Goal: Information Seeking & Learning: Check status

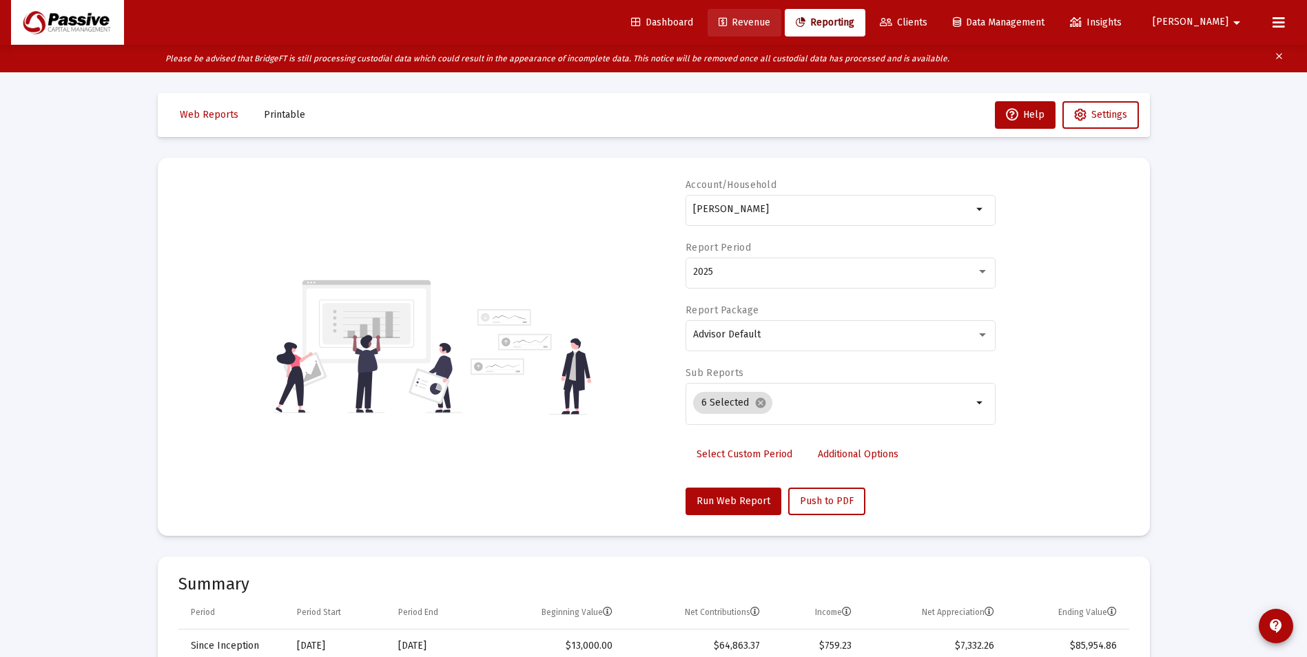
click at [782, 28] on link "Revenue" at bounding box center [745, 23] width 74 height 28
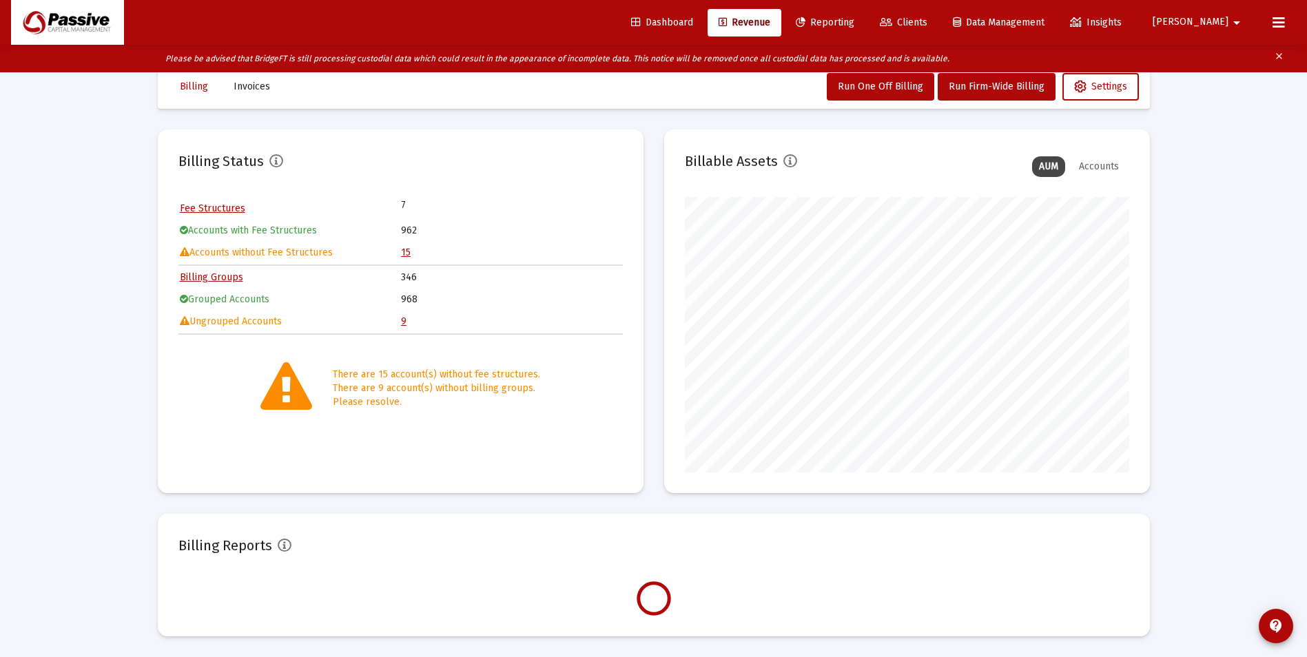
scroll to position [276, 445]
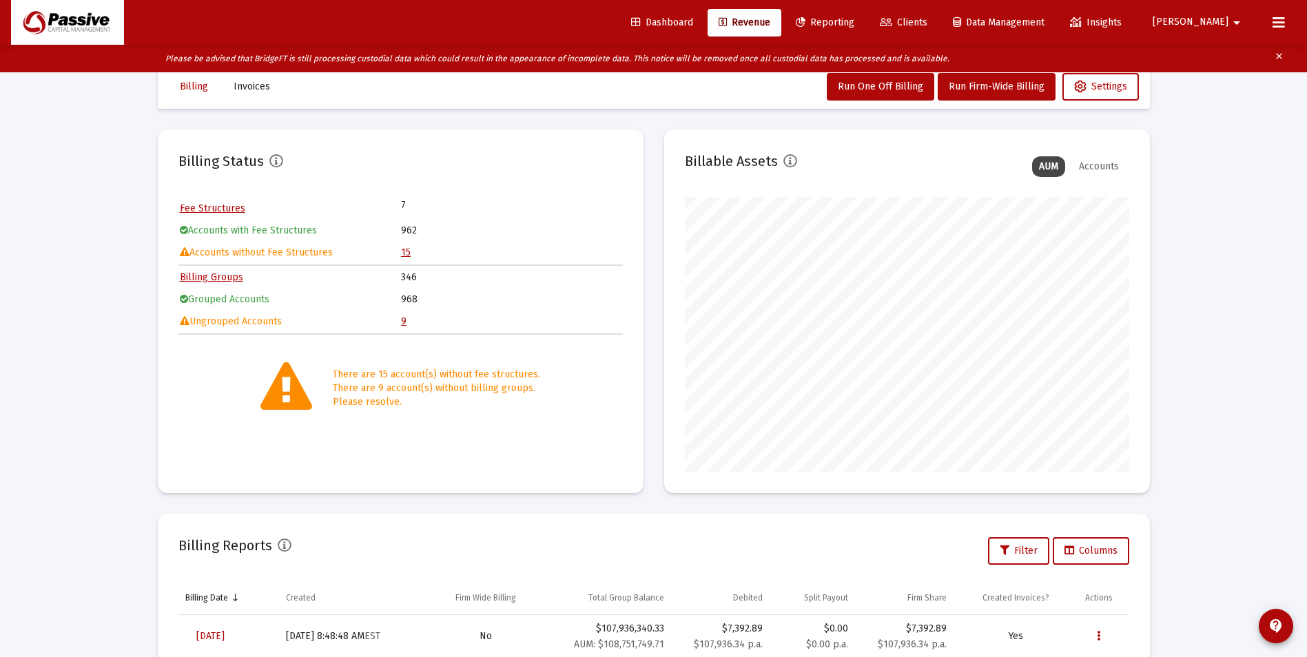
click at [405, 254] on link "15" at bounding box center [406, 253] width 10 height 12
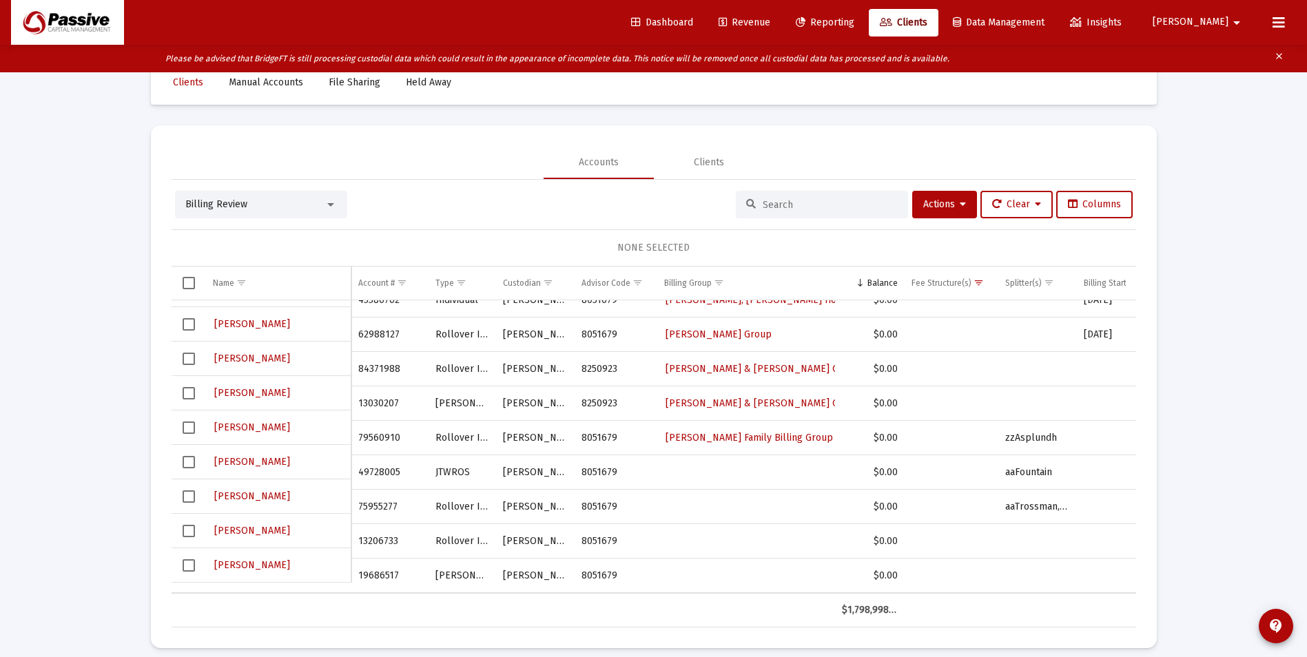
scroll to position [44, 0]
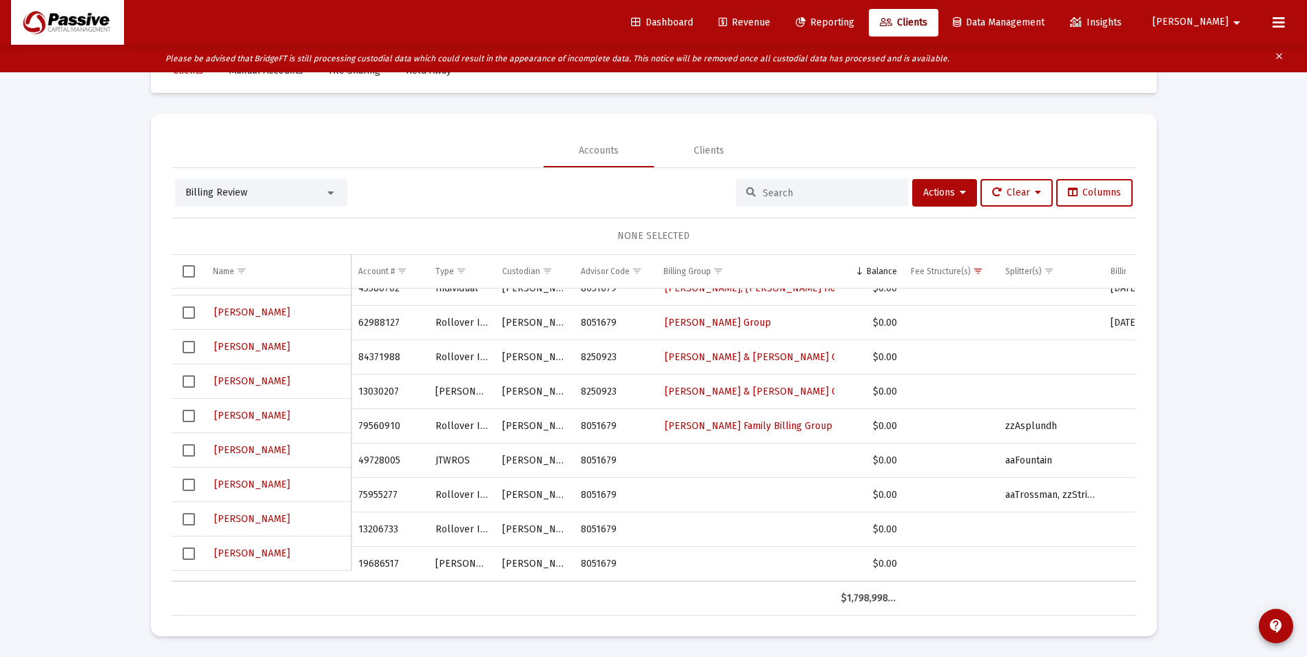
click at [770, 19] on span "Revenue" at bounding box center [745, 23] width 52 height 12
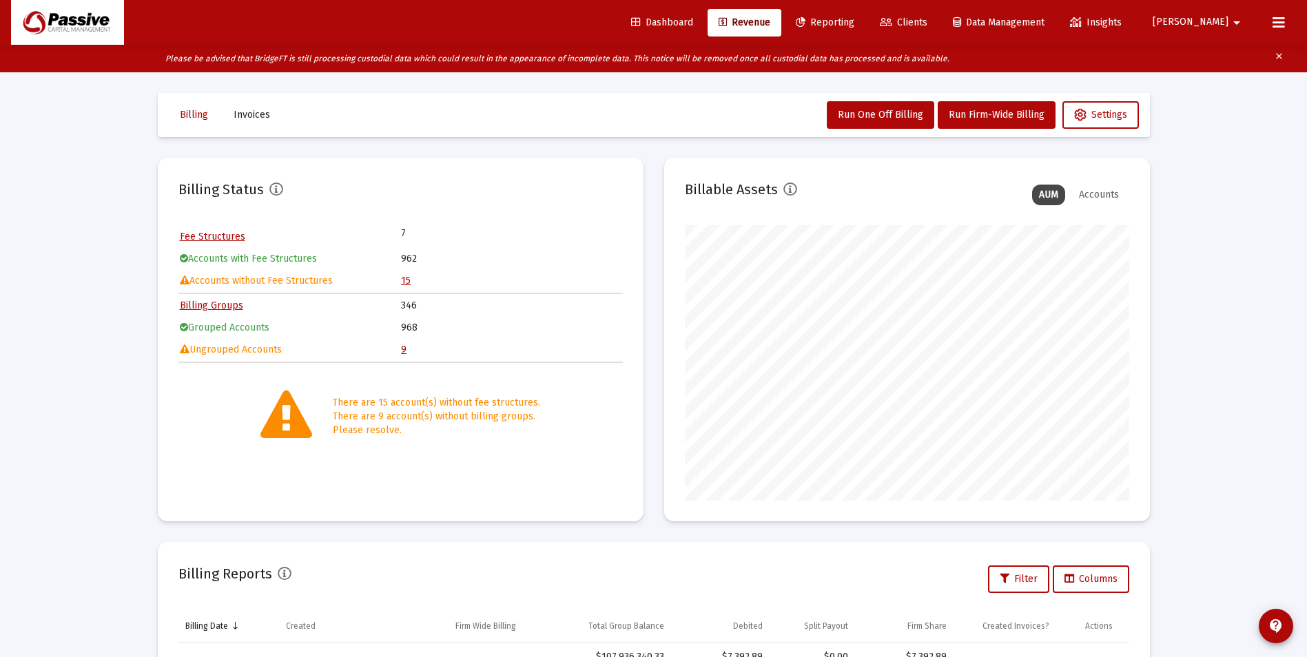
click at [928, 22] on span "Clients" at bounding box center [904, 23] width 48 height 12
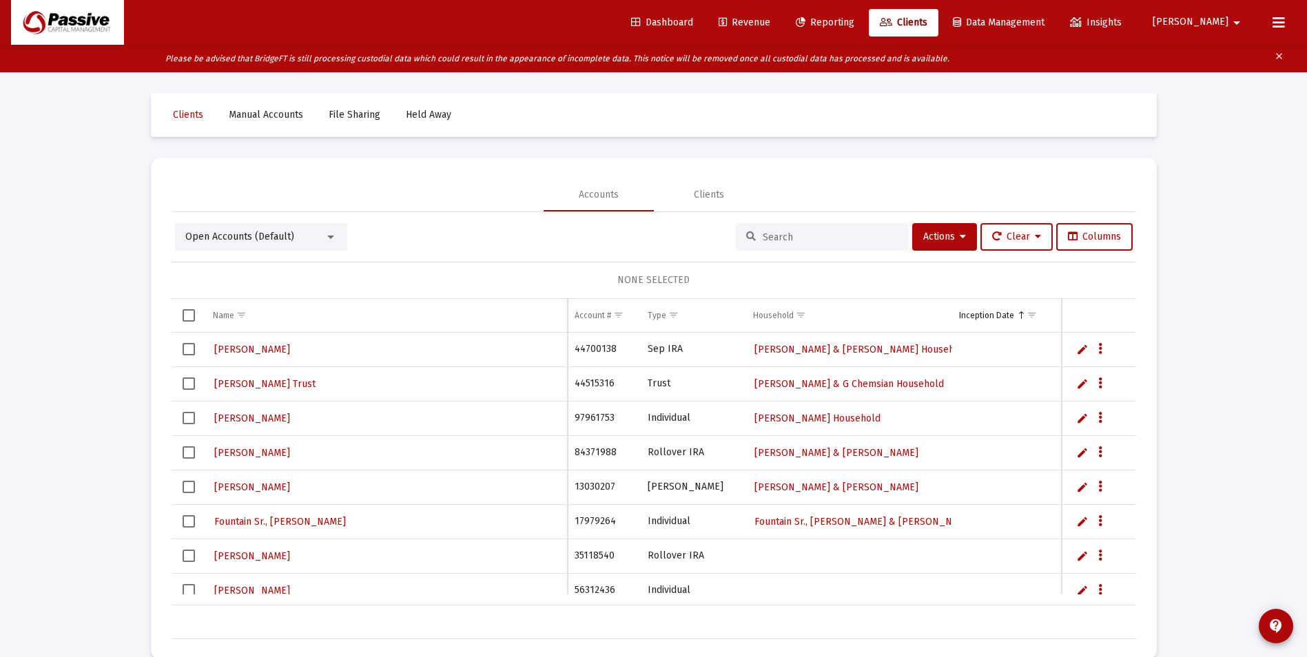
click at [866, 28] on link "Reporting" at bounding box center [825, 23] width 81 height 28
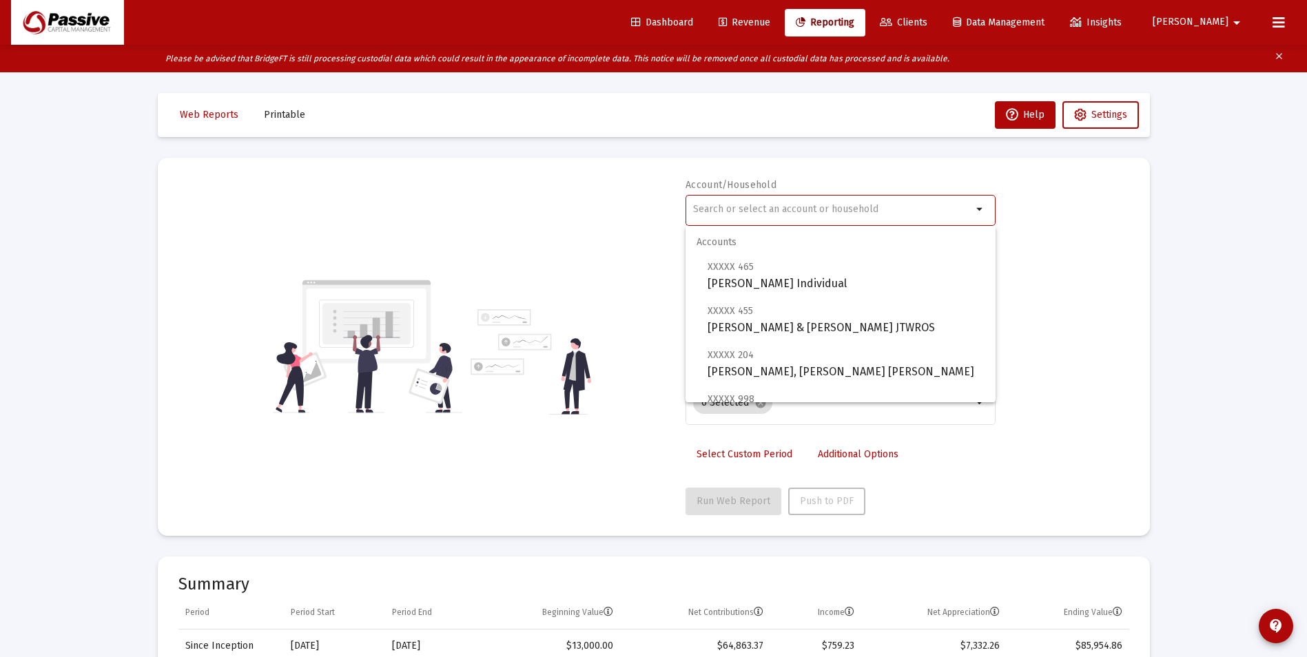
click at [790, 212] on input "text" at bounding box center [832, 209] width 279 height 11
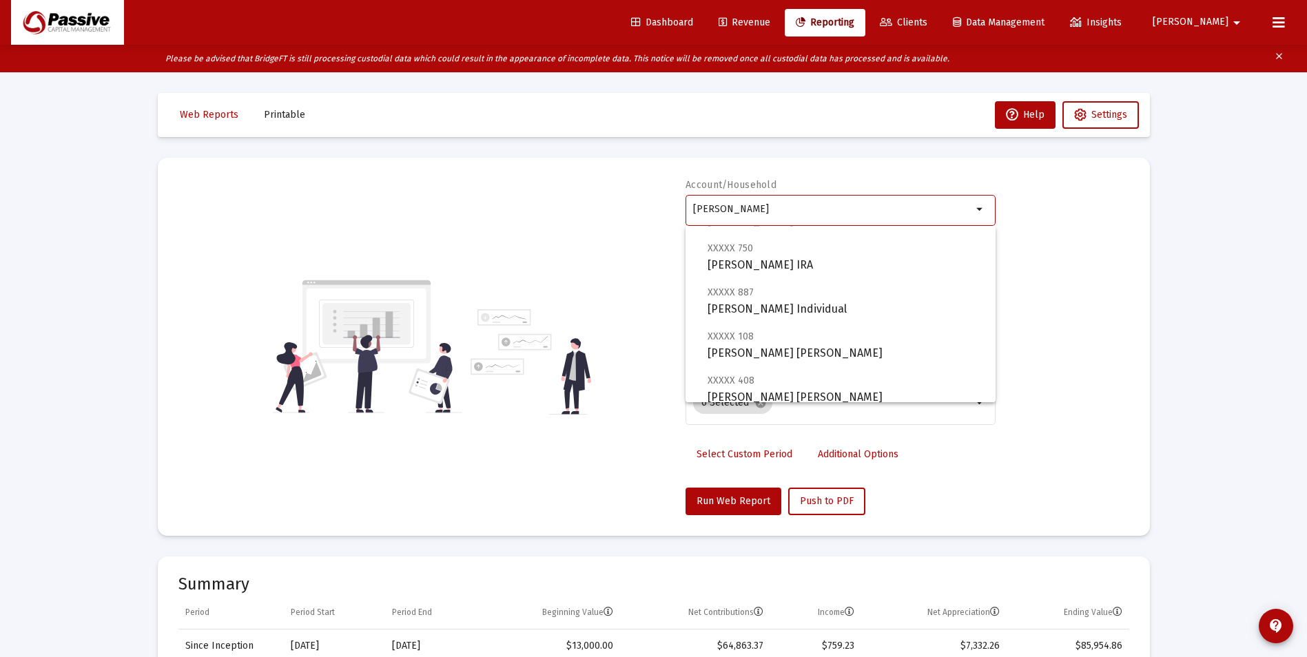
scroll to position [419, 0]
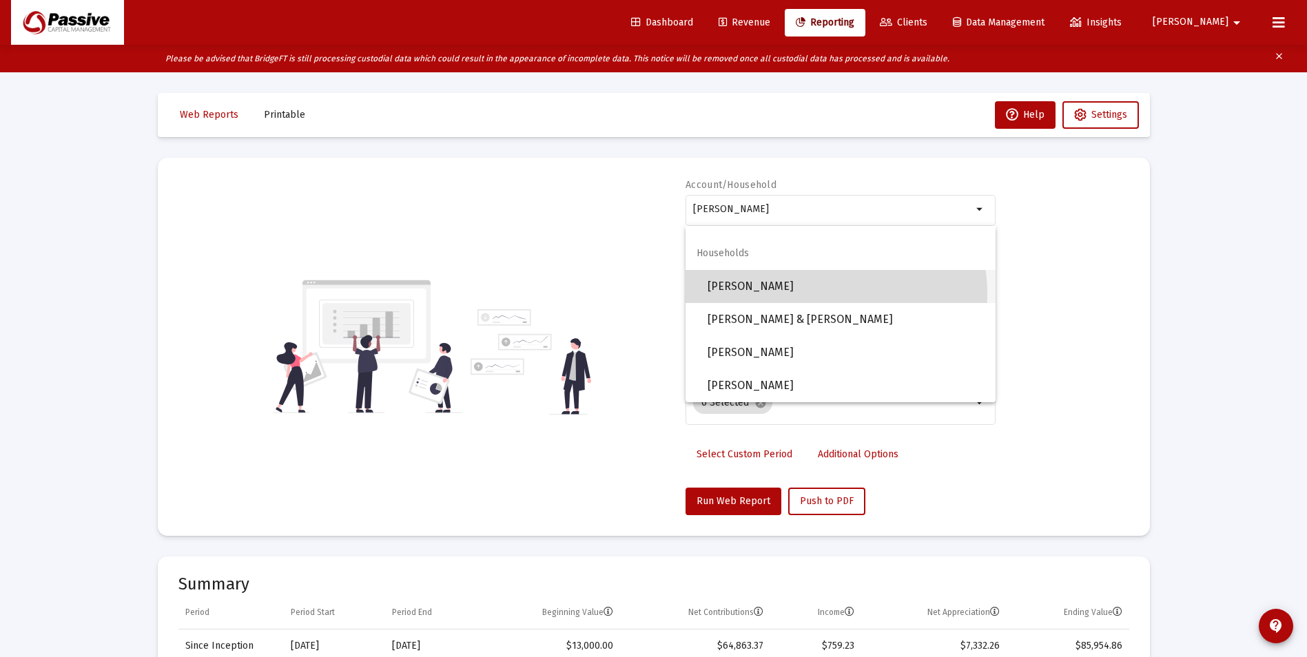
click at [802, 295] on span "[PERSON_NAME]" at bounding box center [846, 286] width 277 height 33
type input "[PERSON_NAME]"
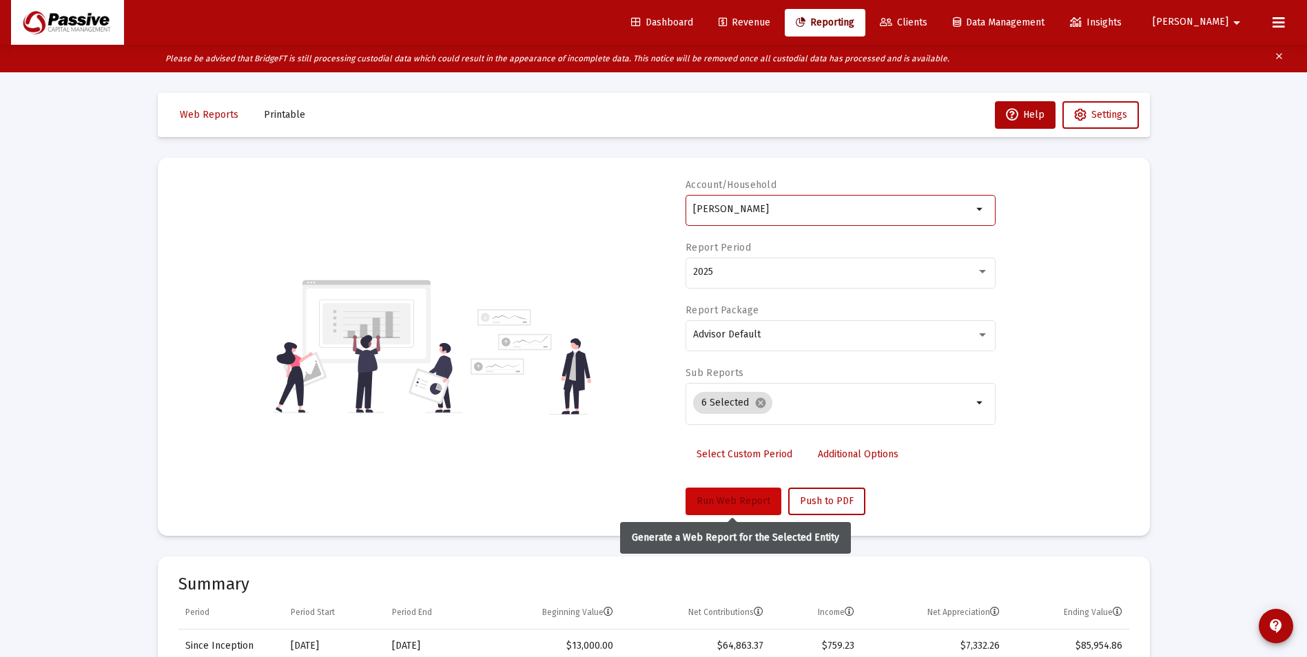
click at [750, 494] on button "Run Web Report" at bounding box center [734, 502] width 96 height 28
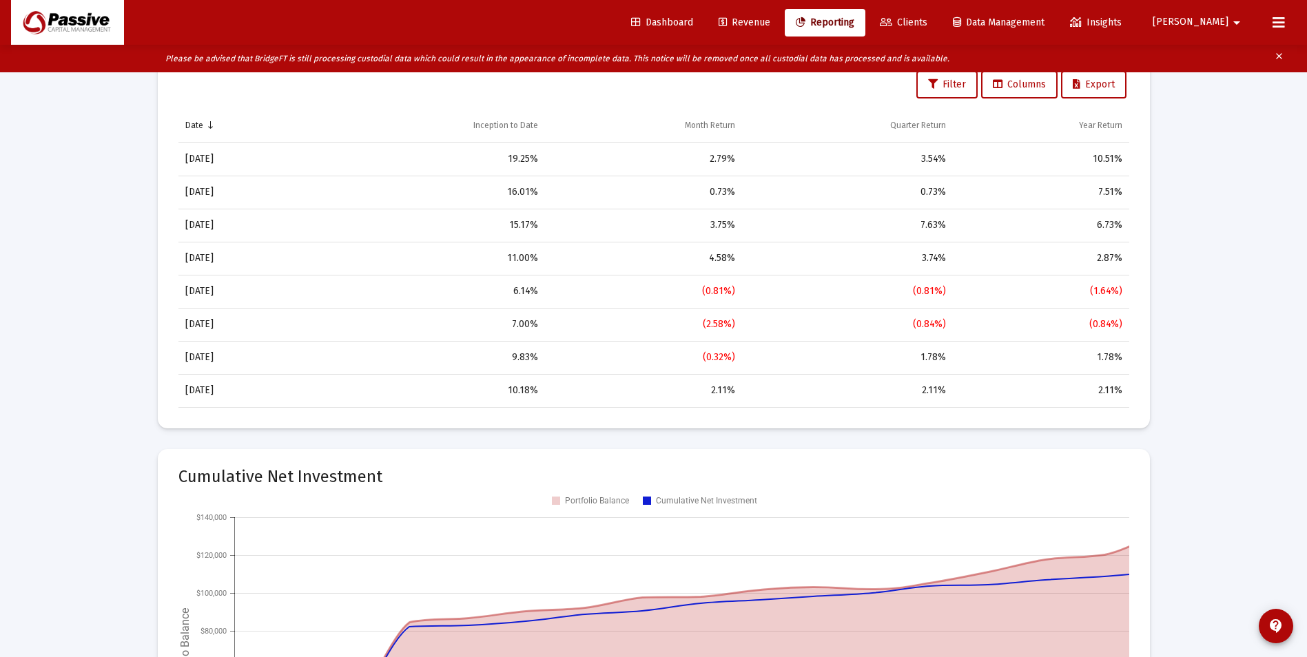
scroll to position [1516, 0]
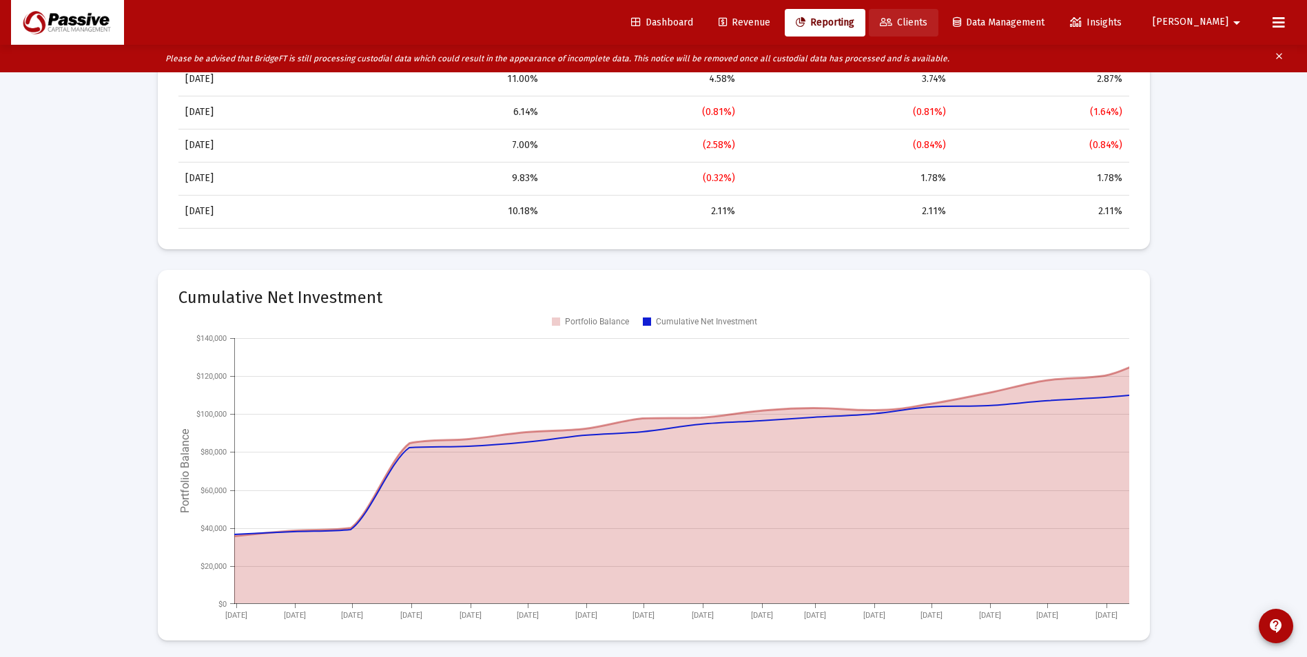
click at [925, 14] on link "Clients" at bounding box center [904, 23] width 70 height 28
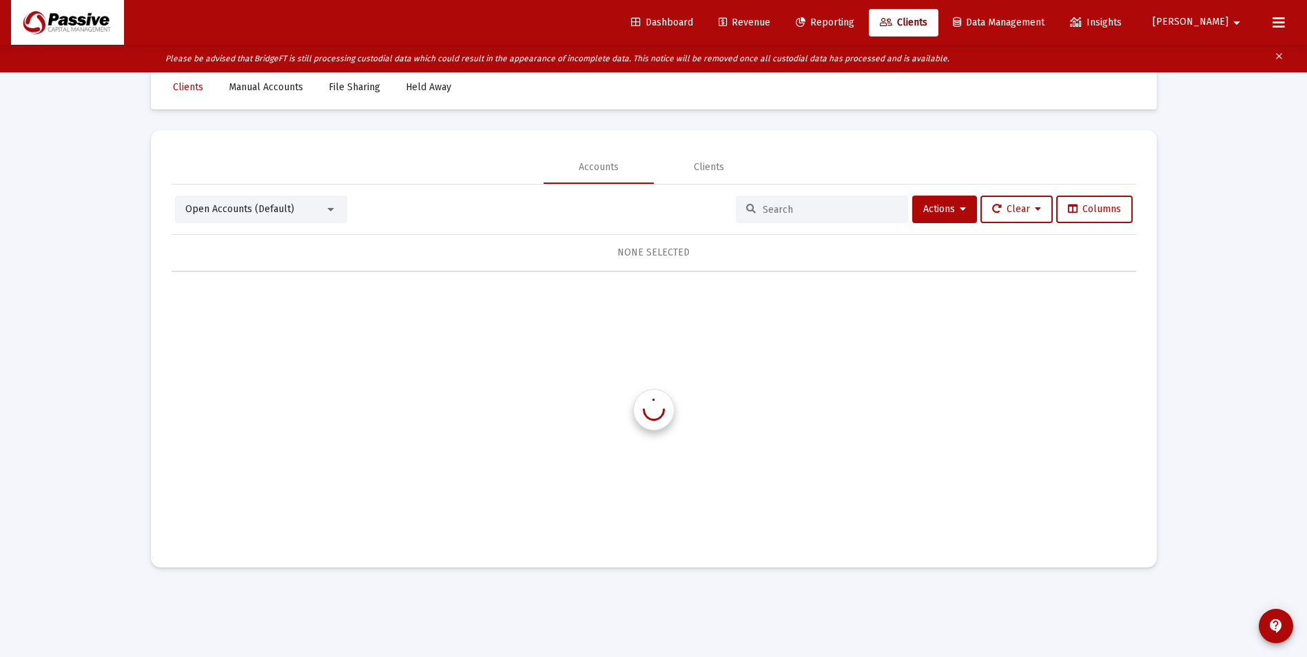
scroll to position [28, 0]
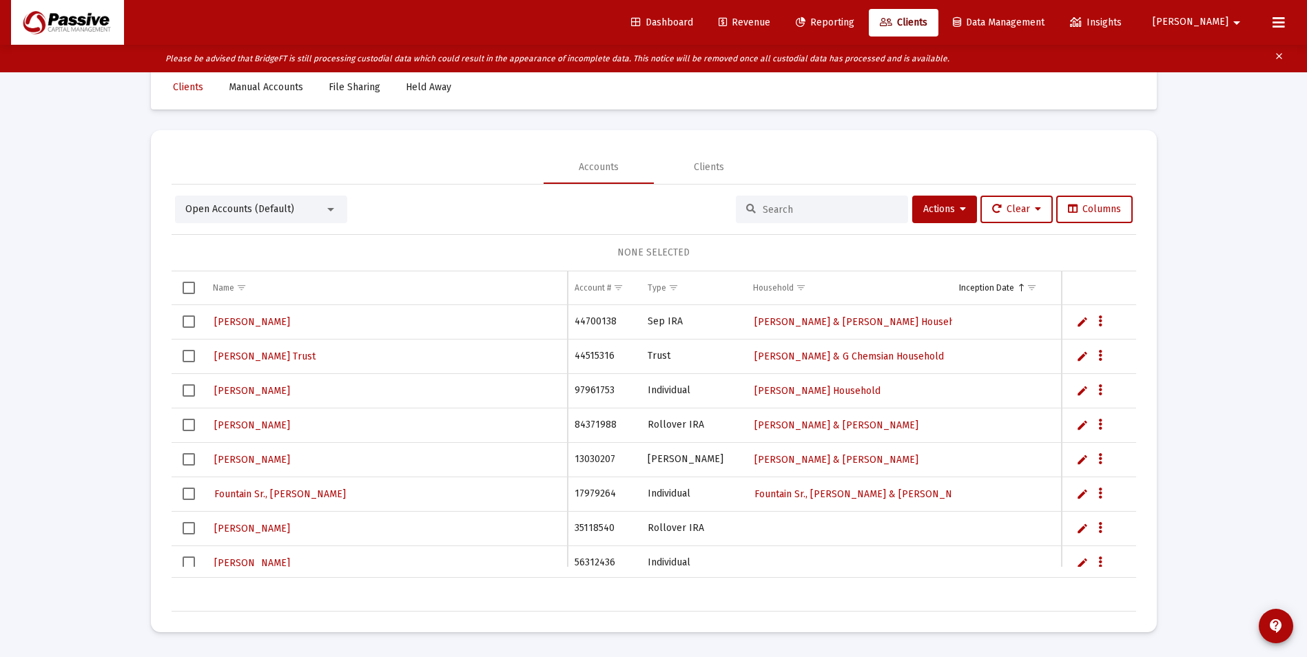
click at [855, 25] on span "Reporting" at bounding box center [825, 23] width 59 height 12
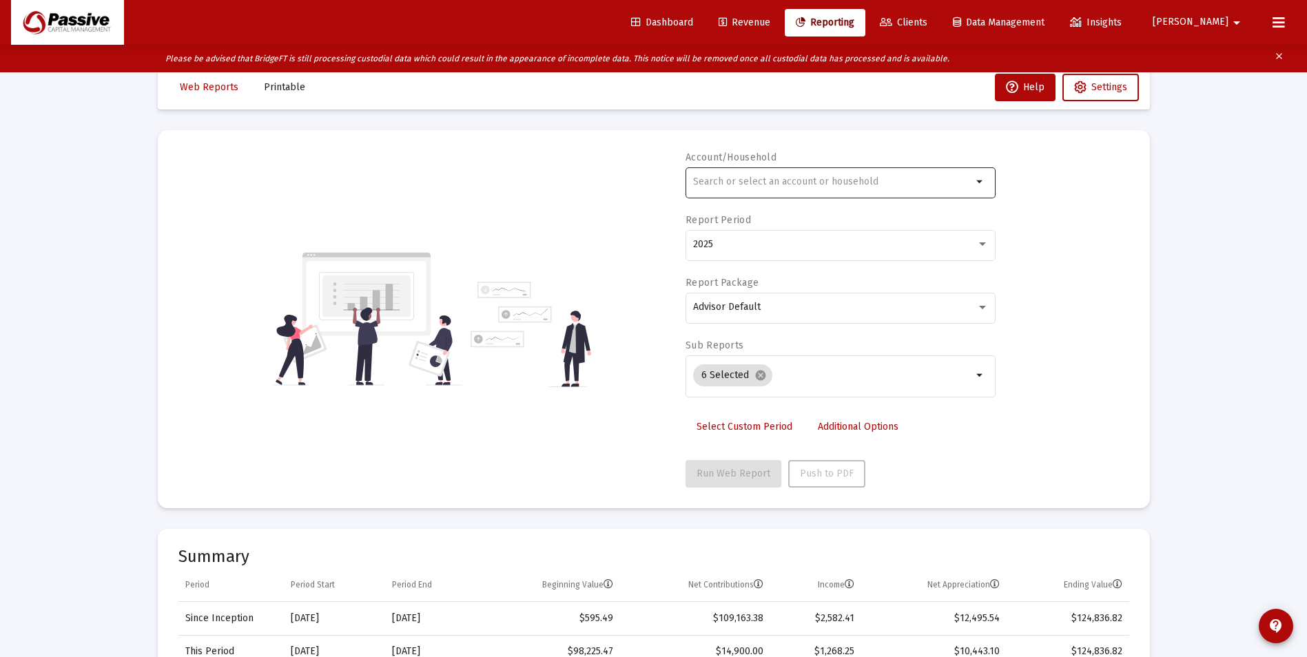
click at [817, 183] on input "text" at bounding box center [832, 181] width 279 height 11
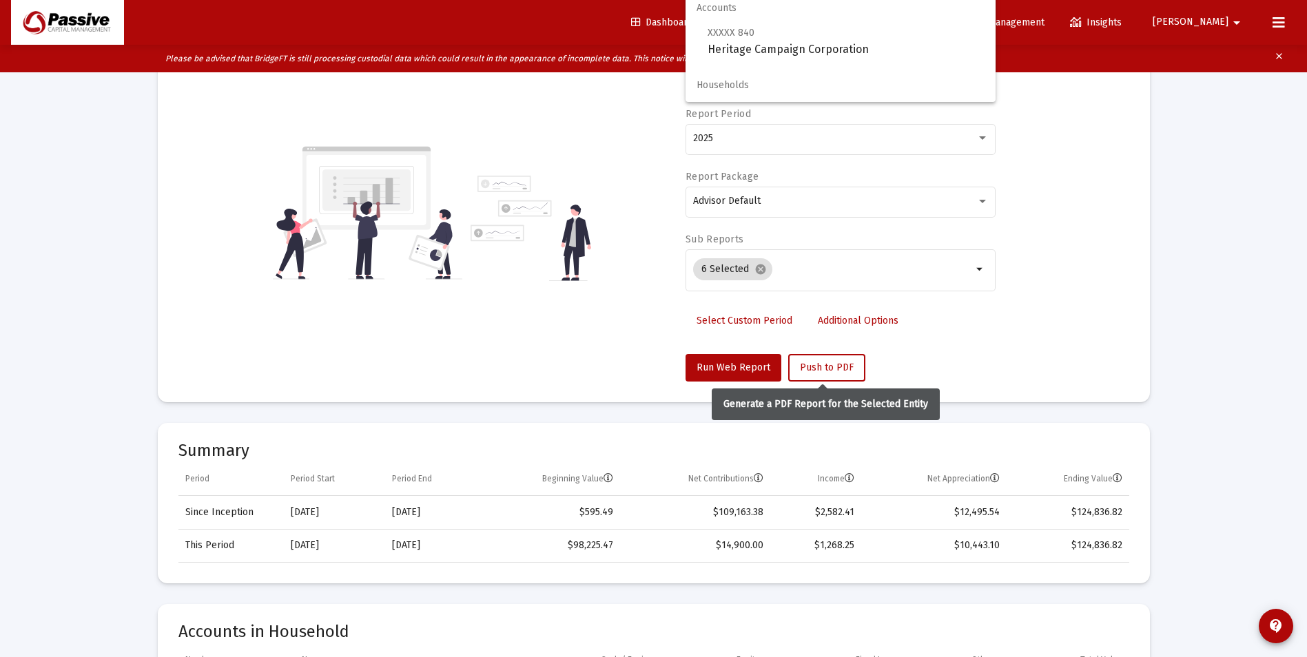
scroll to position [234, 0]
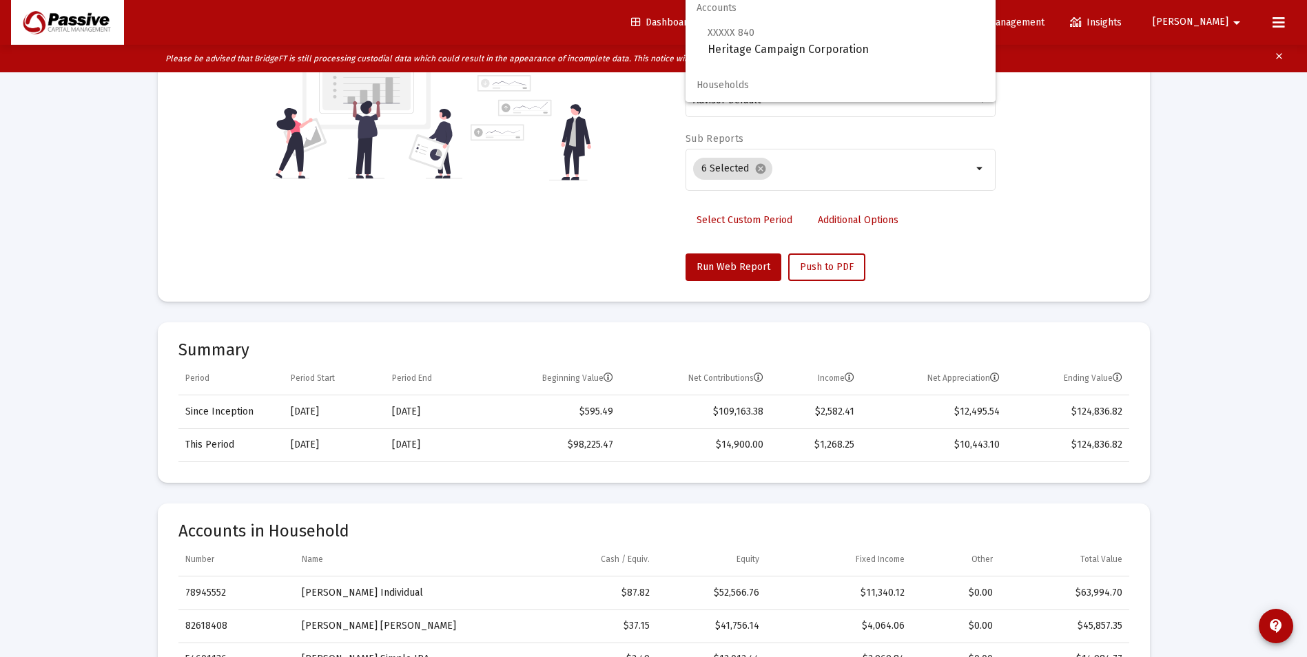
click at [782, 61] on div "Accounts XXXXX 840 Heritage Campaign Corporation Households" at bounding box center [841, 47] width 310 height 110
click at [777, 45] on span "XXXXX 840 Heritage Campaign Corporation" at bounding box center [846, 41] width 277 height 34
type input "Heritage Campaign Corporation"
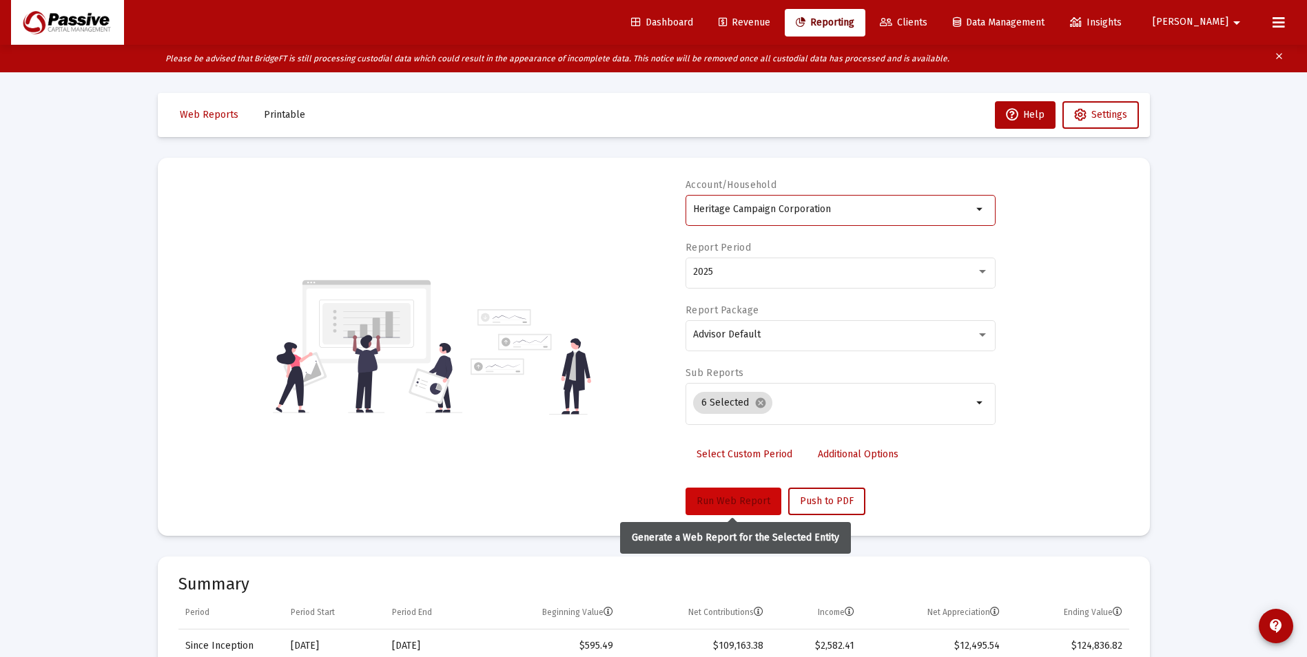
click at [727, 504] on span "Run Web Report" at bounding box center [734, 502] width 74 height 12
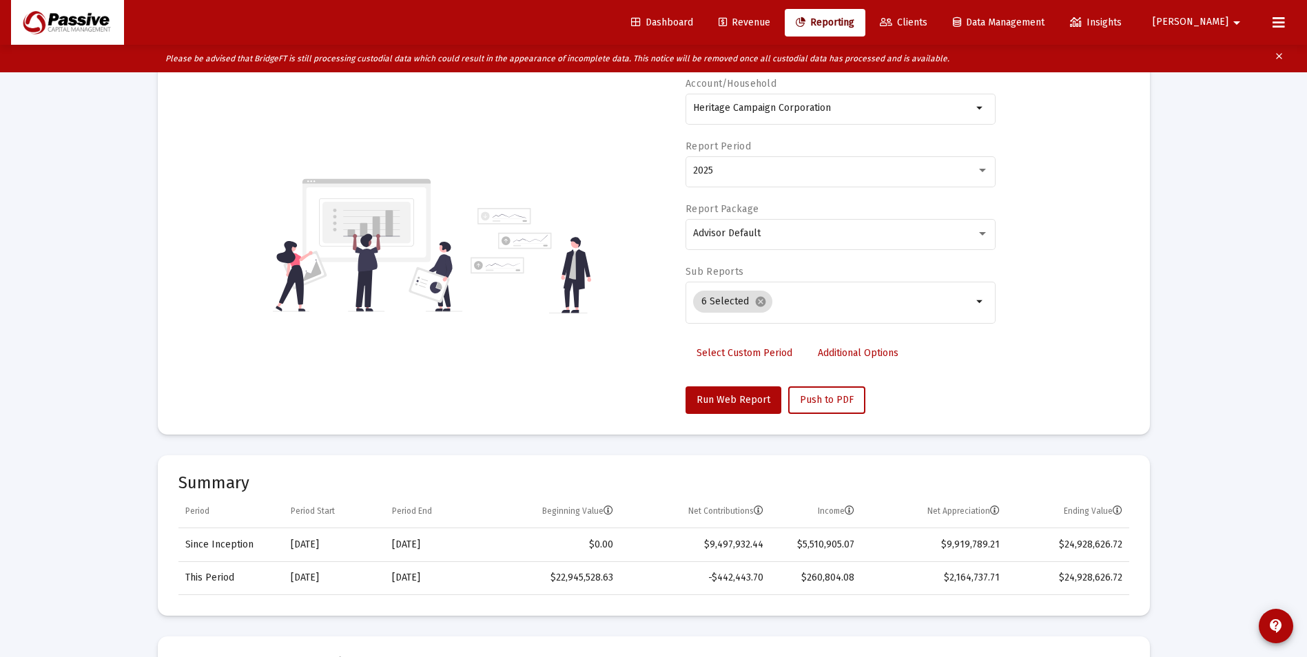
scroll to position [69, 0]
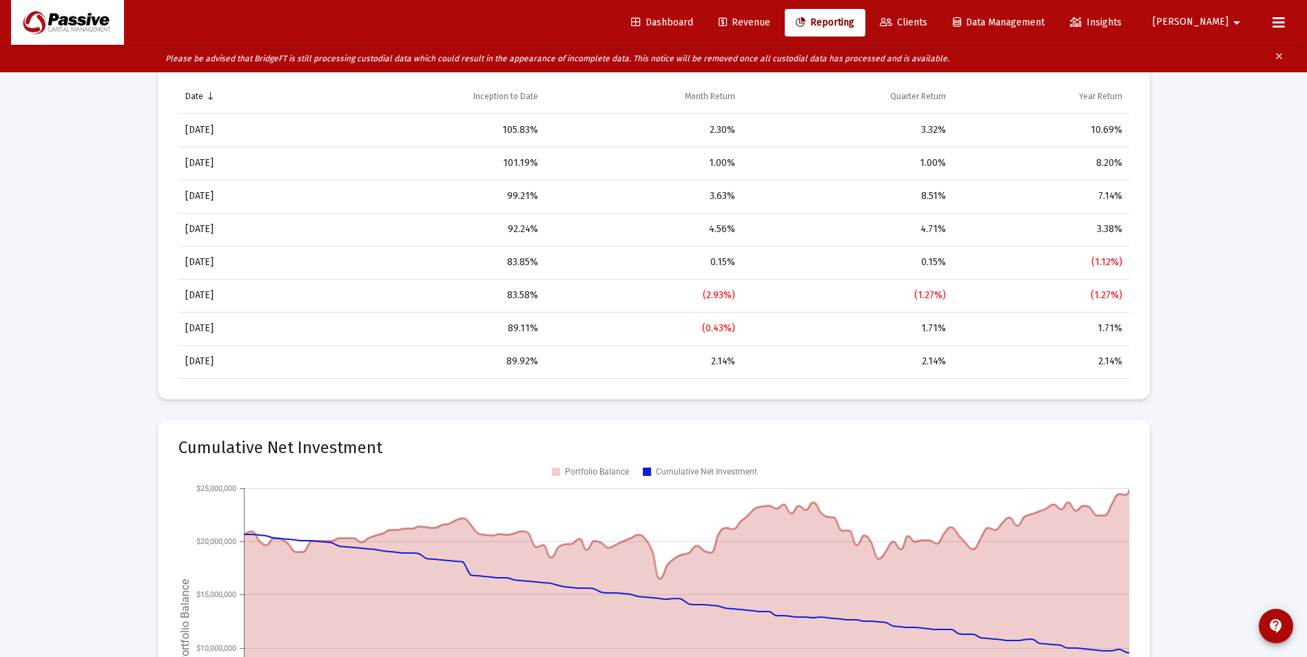
scroll to position [1240, 0]
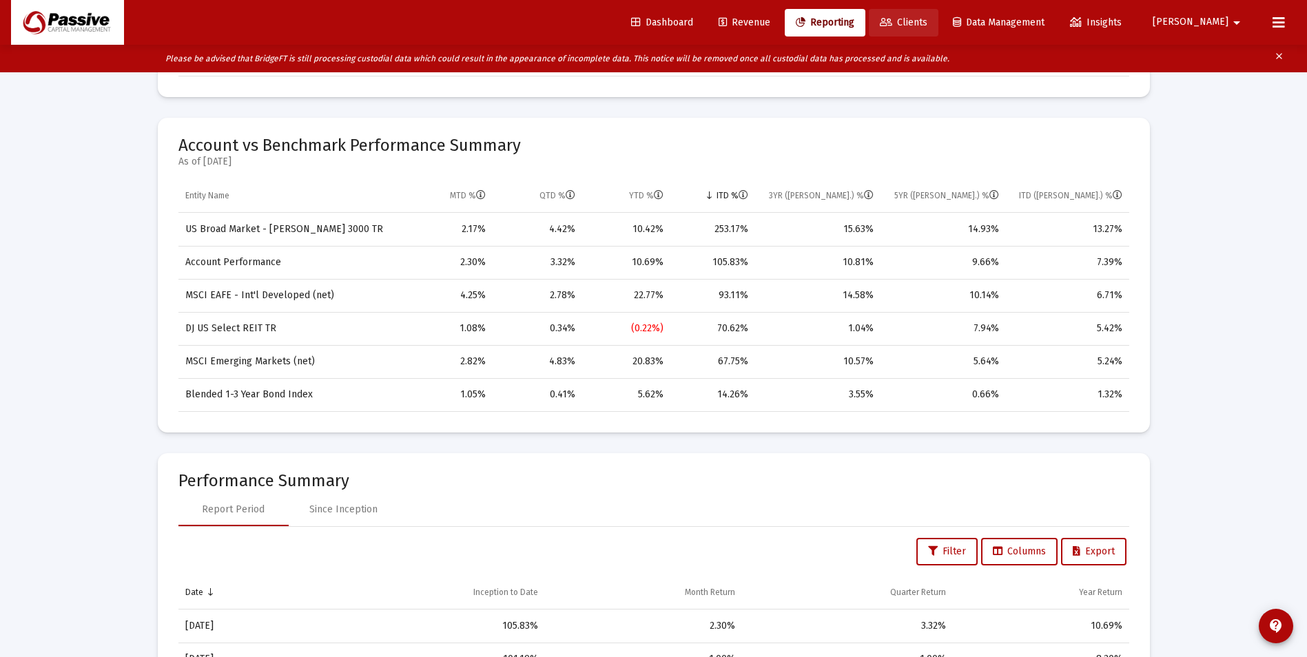
click at [928, 25] on span "Clients" at bounding box center [904, 23] width 48 height 12
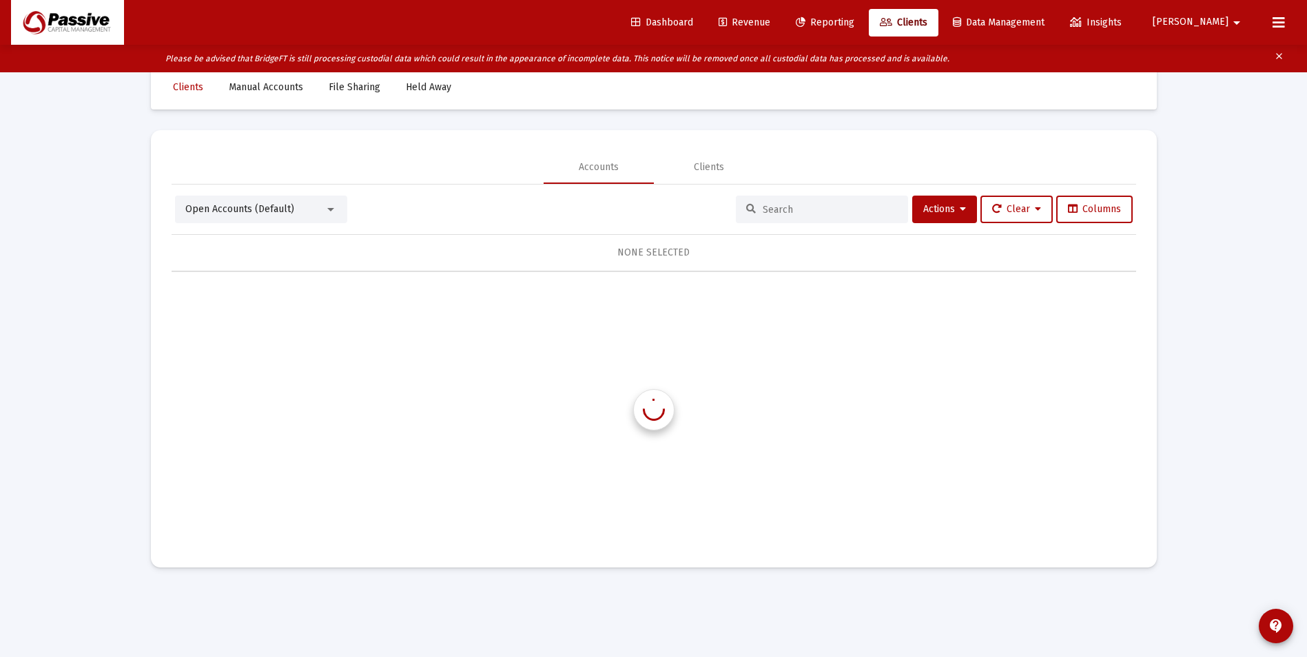
scroll to position [28, 0]
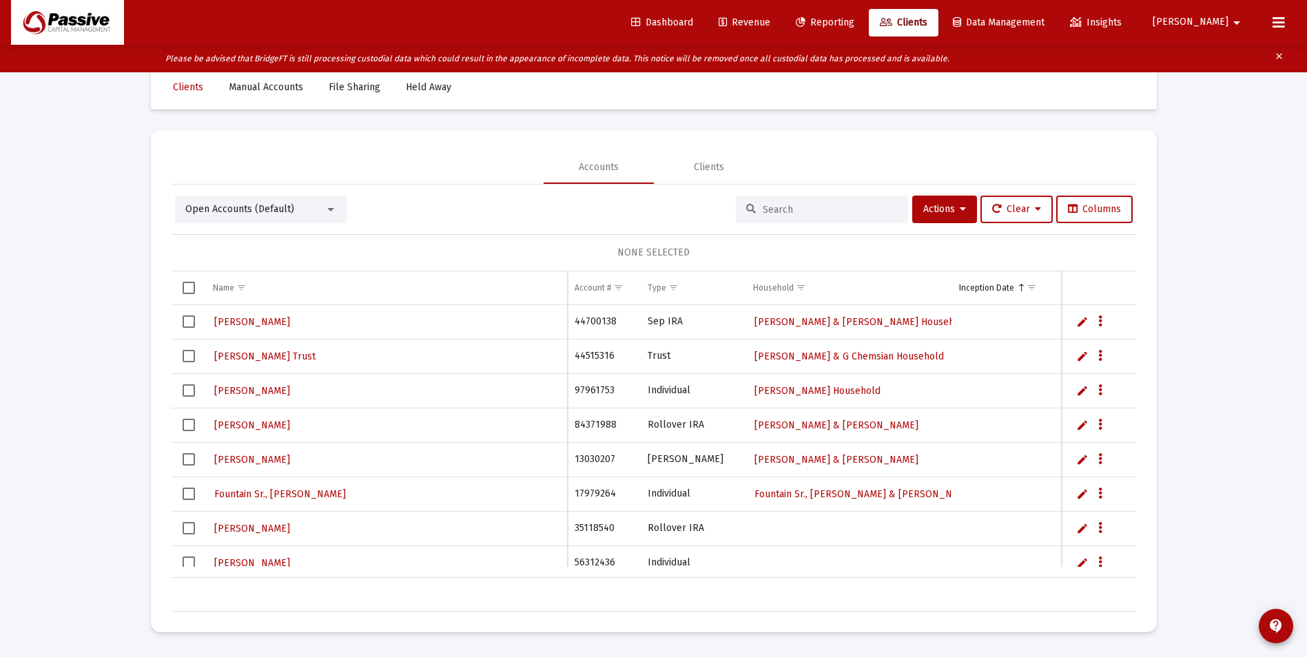
click at [793, 210] on input at bounding box center [830, 210] width 135 height 12
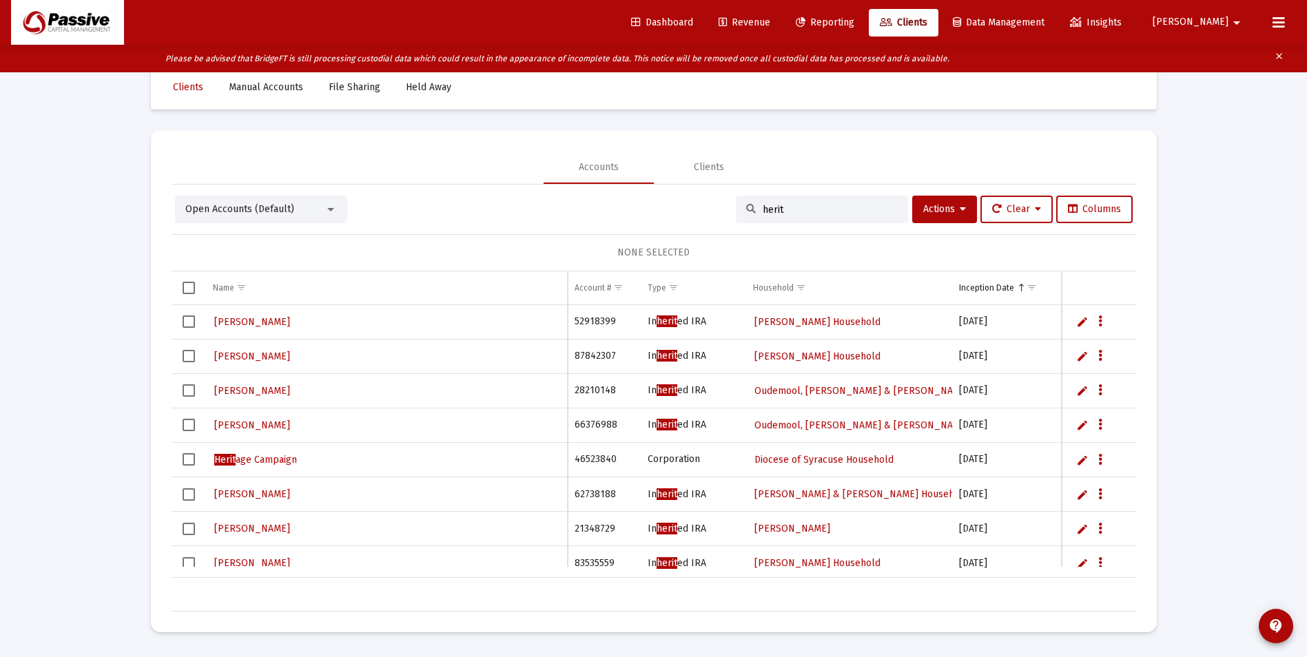
type input "herit"
click at [281, 459] on span "Herit age Campaign" at bounding box center [255, 460] width 83 height 12
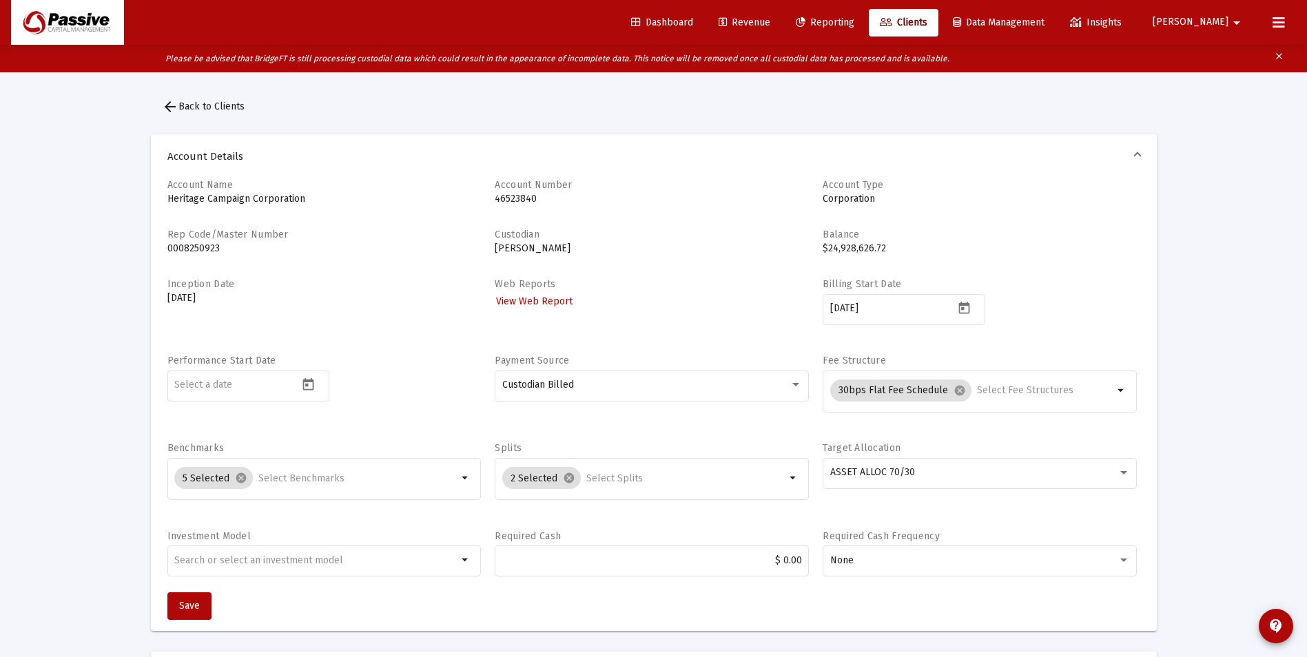
click at [855, 23] on span "Reporting" at bounding box center [825, 23] width 59 height 12
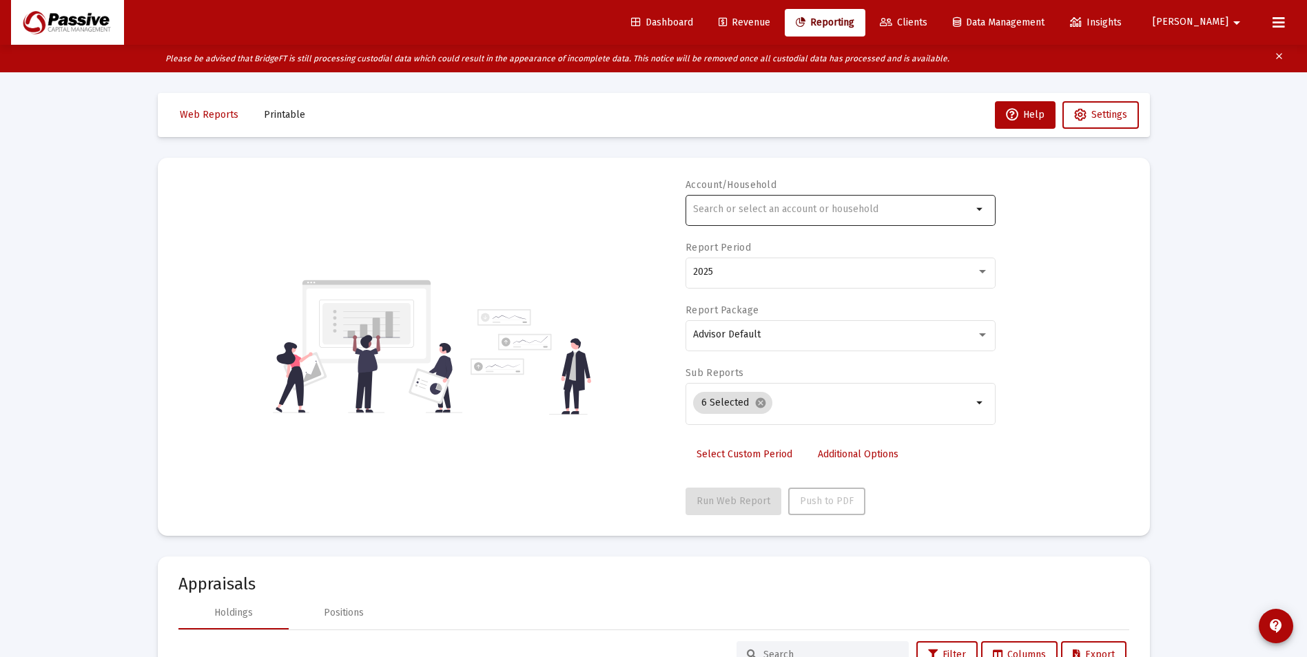
click at [784, 209] on input "text" at bounding box center [832, 209] width 279 height 11
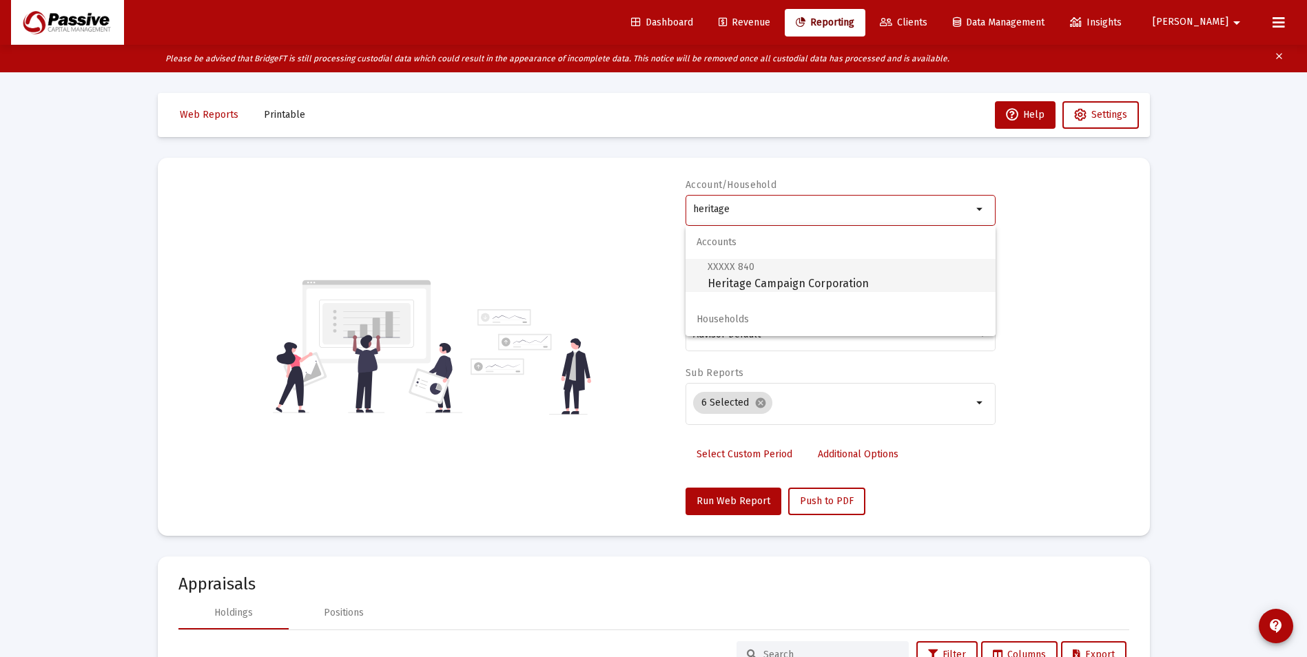
click at [808, 272] on span "XXXXX 840 Heritage Campaign Corporation" at bounding box center [846, 275] width 277 height 34
type input "Heritage Campaign Corporation"
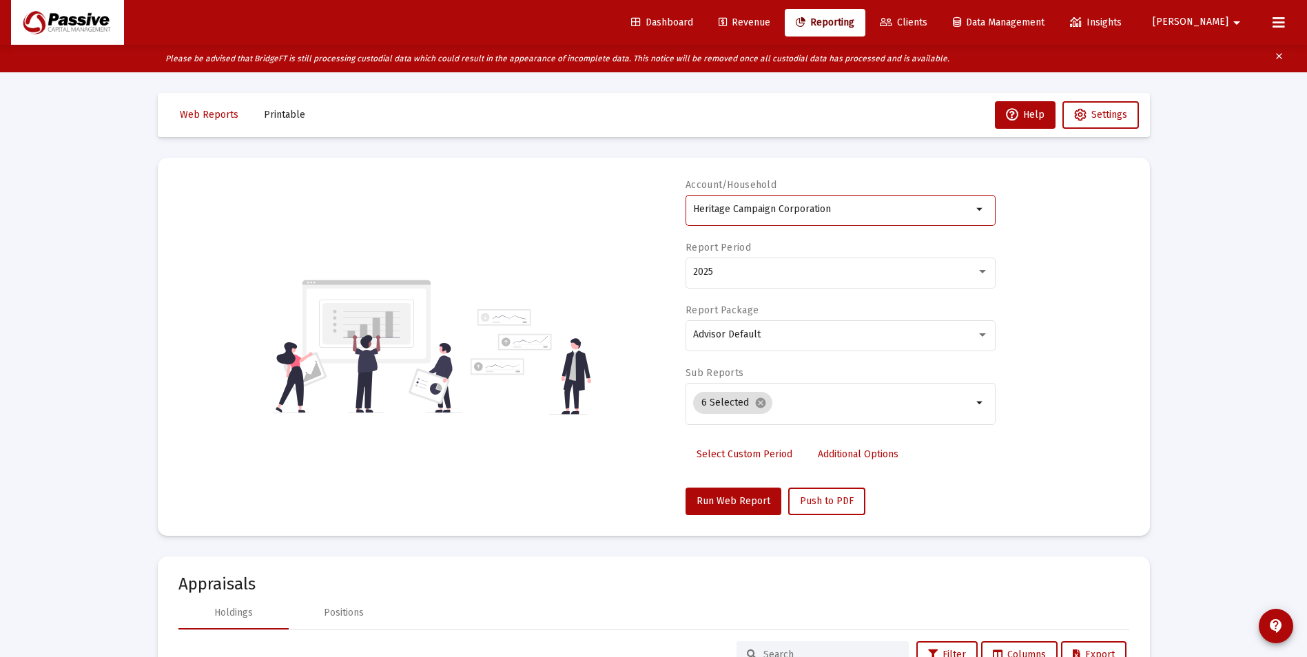
click at [685, 491] on div "Account/Household Heritage Campaign Corporation arrow_drop_down Report Period 2…" at bounding box center [653, 346] width 951 height 337
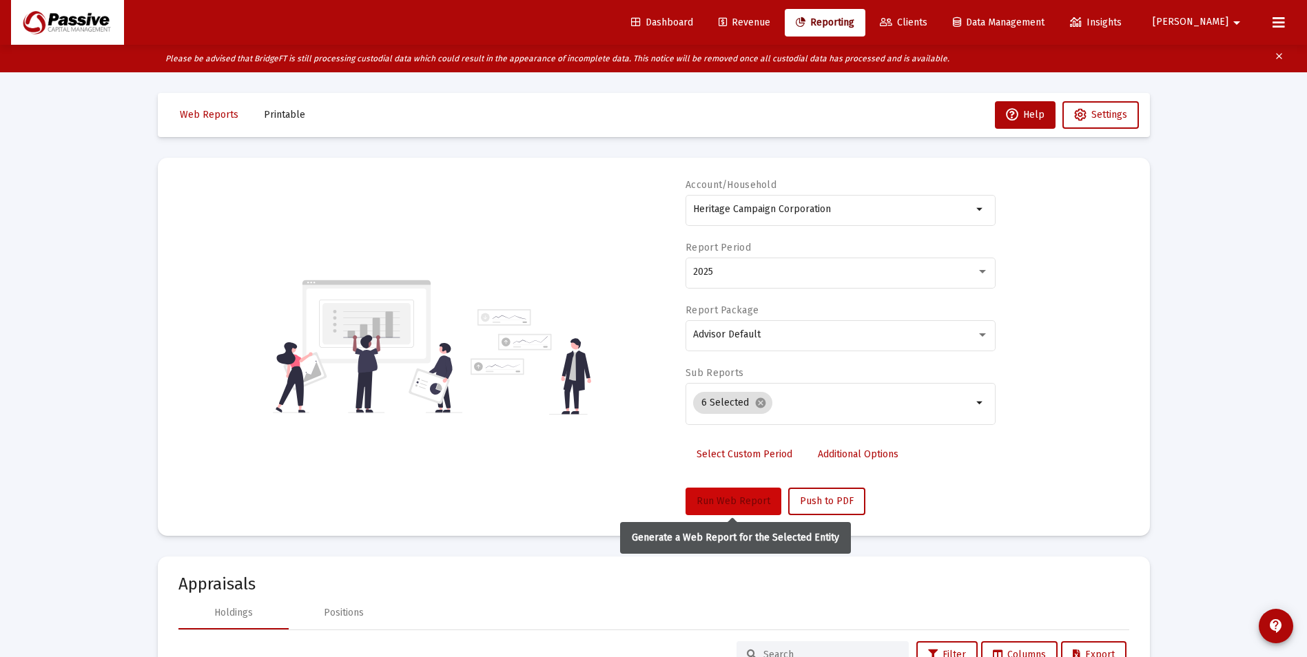
click at [706, 492] on button "Run Web Report" at bounding box center [734, 502] width 96 height 28
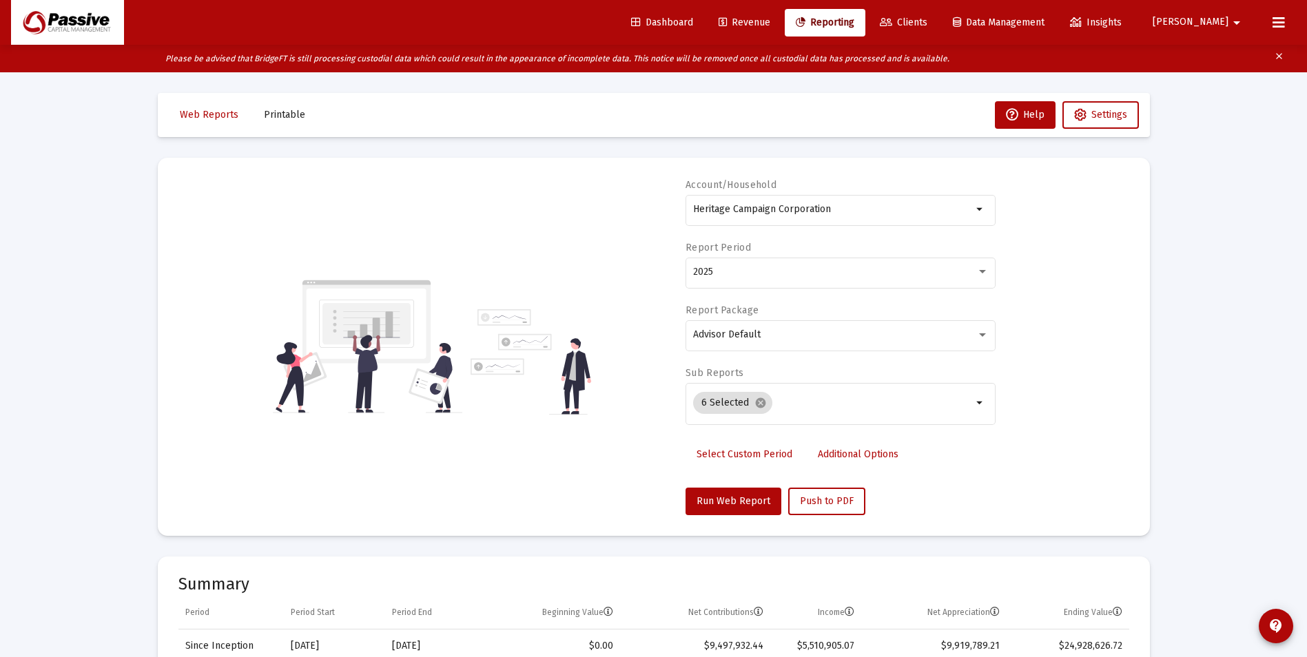
click at [294, 116] on span "Printable" at bounding box center [284, 115] width 41 height 12
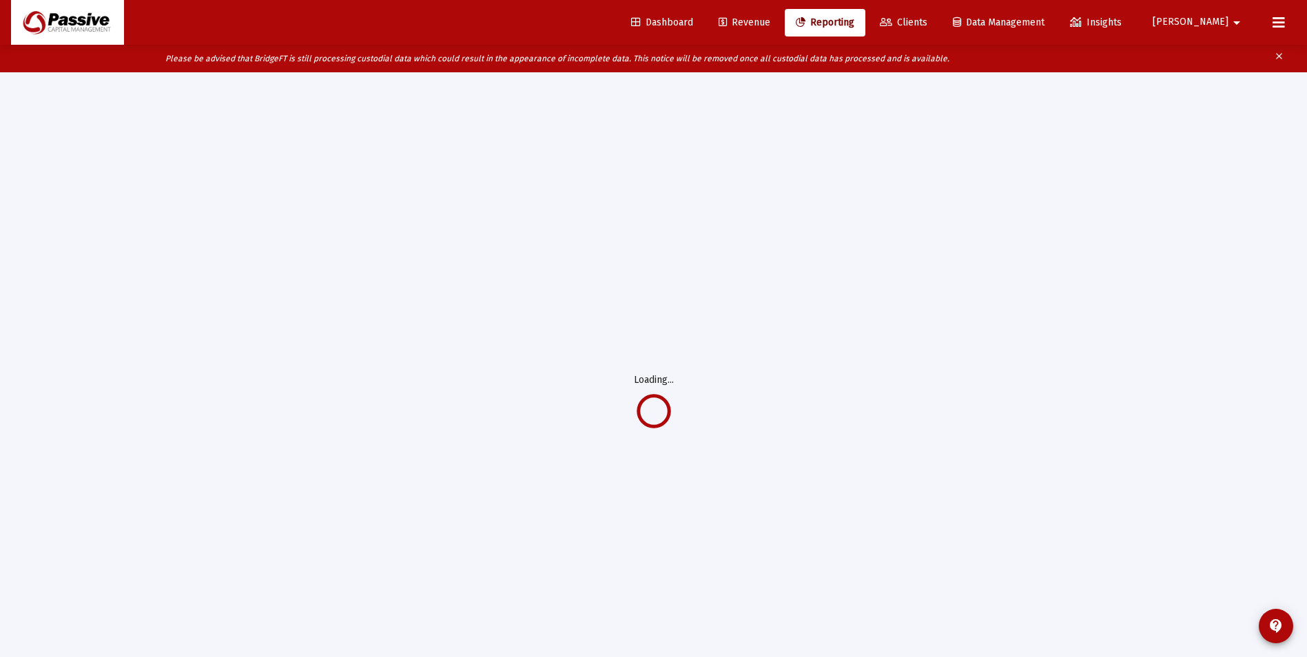
click at [770, 20] on span "Revenue" at bounding box center [745, 23] width 52 height 12
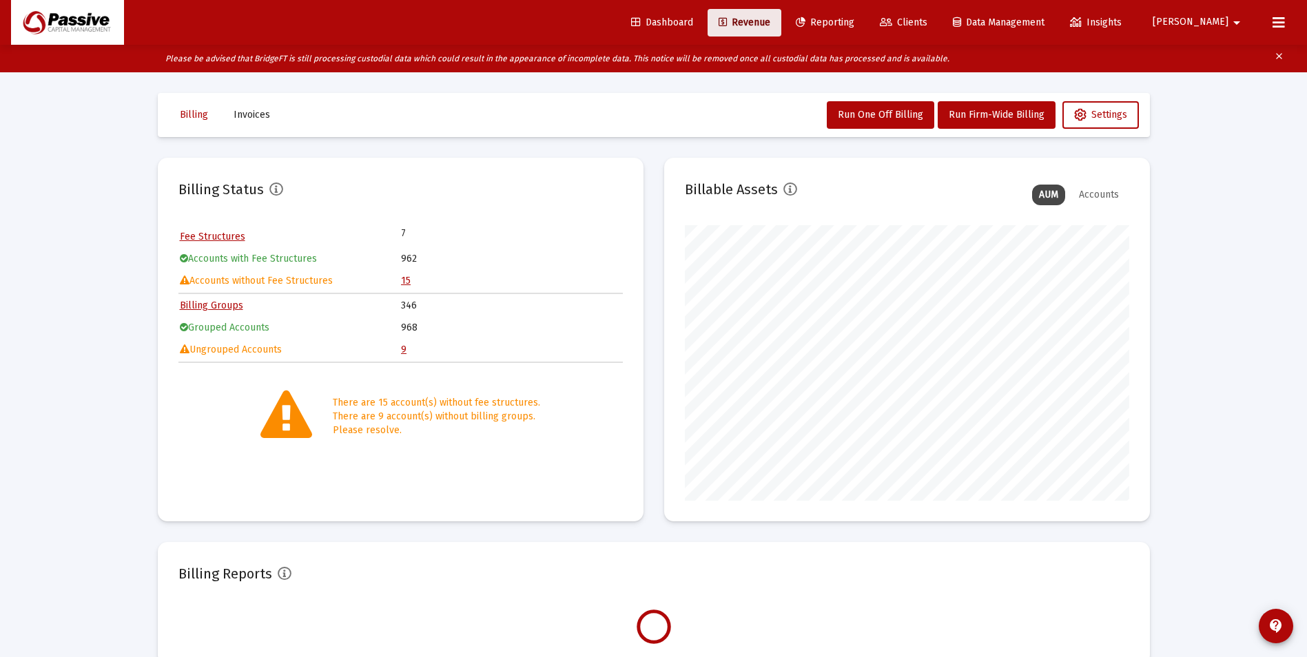
scroll to position [276, 445]
click at [855, 19] on span "Reporting" at bounding box center [825, 23] width 59 height 12
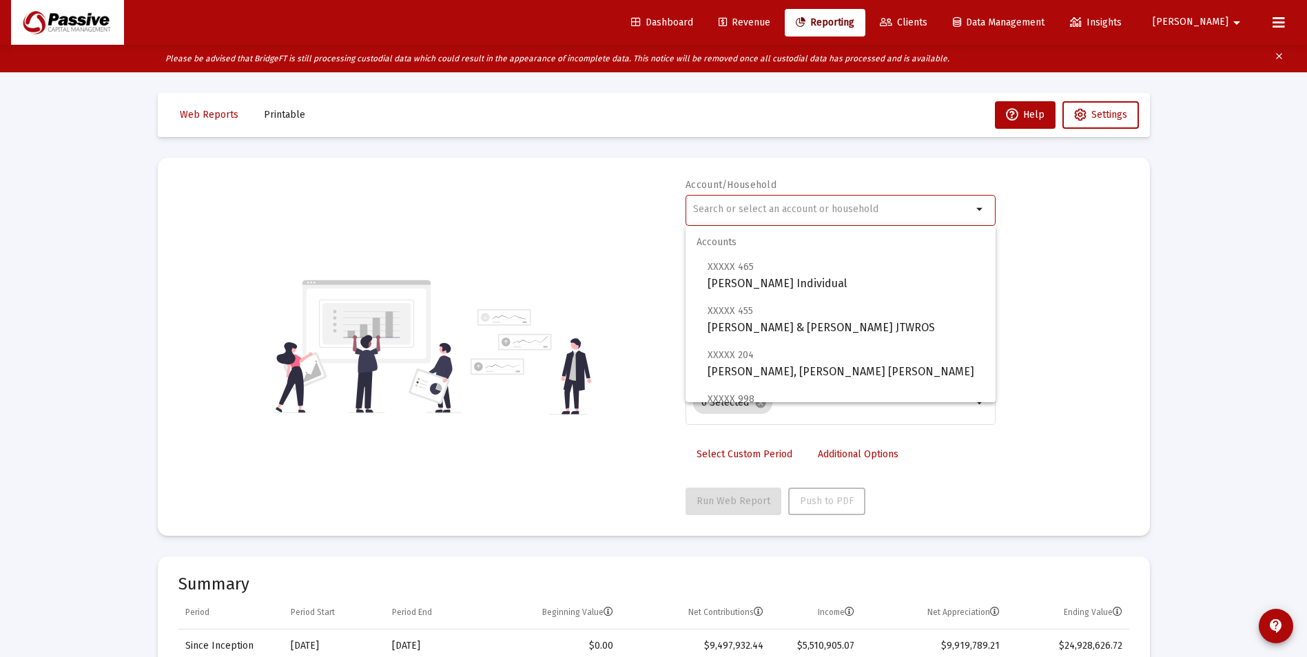
click at [773, 210] on input "text" at bounding box center [832, 209] width 279 height 11
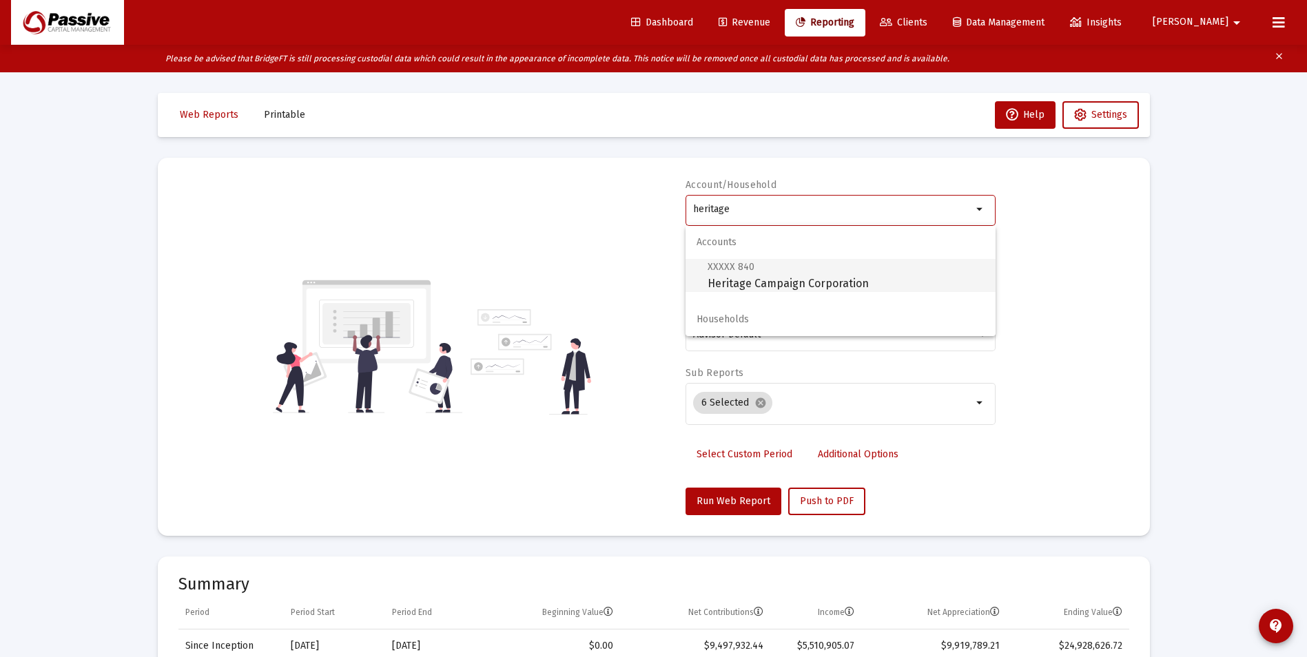
click at [808, 285] on span "XXXXX 840 Heritage Campaign Corporation" at bounding box center [846, 275] width 277 height 34
type input "Heritage Campaign Corporation"
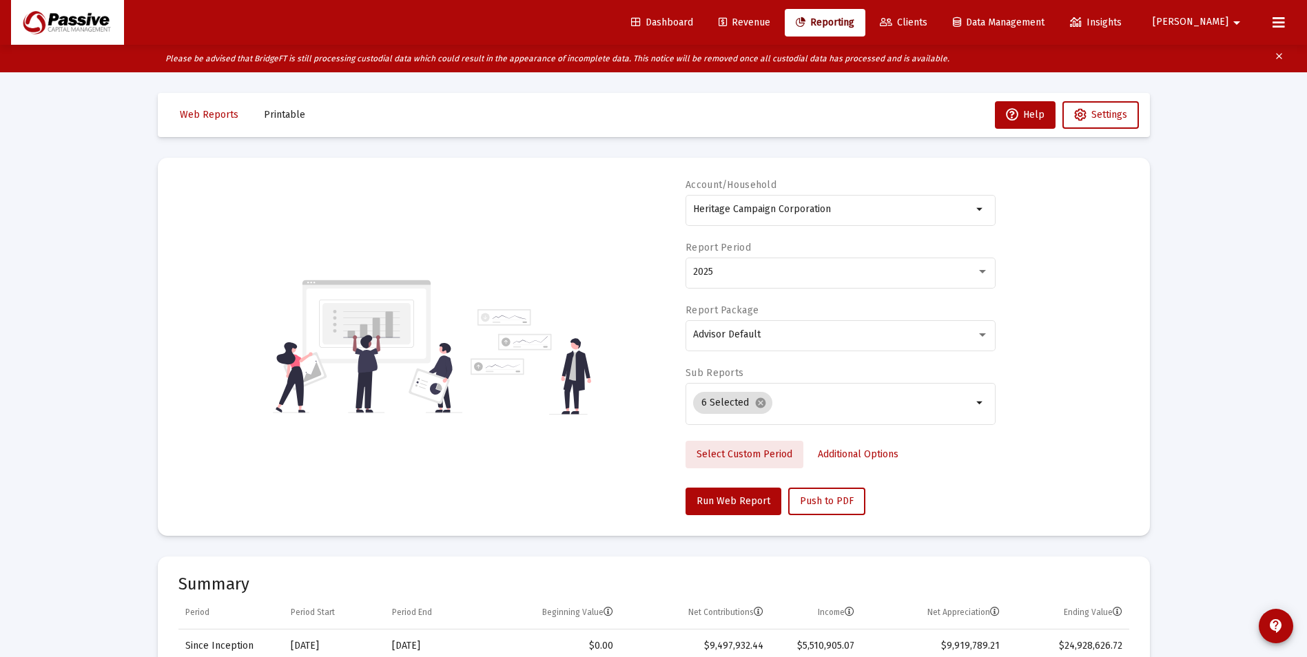
click at [757, 456] on span "Select Custom Period" at bounding box center [745, 455] width 96 height 12
click at [986, 272] on icon "Open calendar" at bounding box center [992, 272] width 14 height 14
click at [999, 318] on button "Previous month" at bounding box center [1004, 318] width 28 height 28
click at [985, 515] on div "31" at bounding box center [980, 517] width 25 height 25
type input "[DATE]"
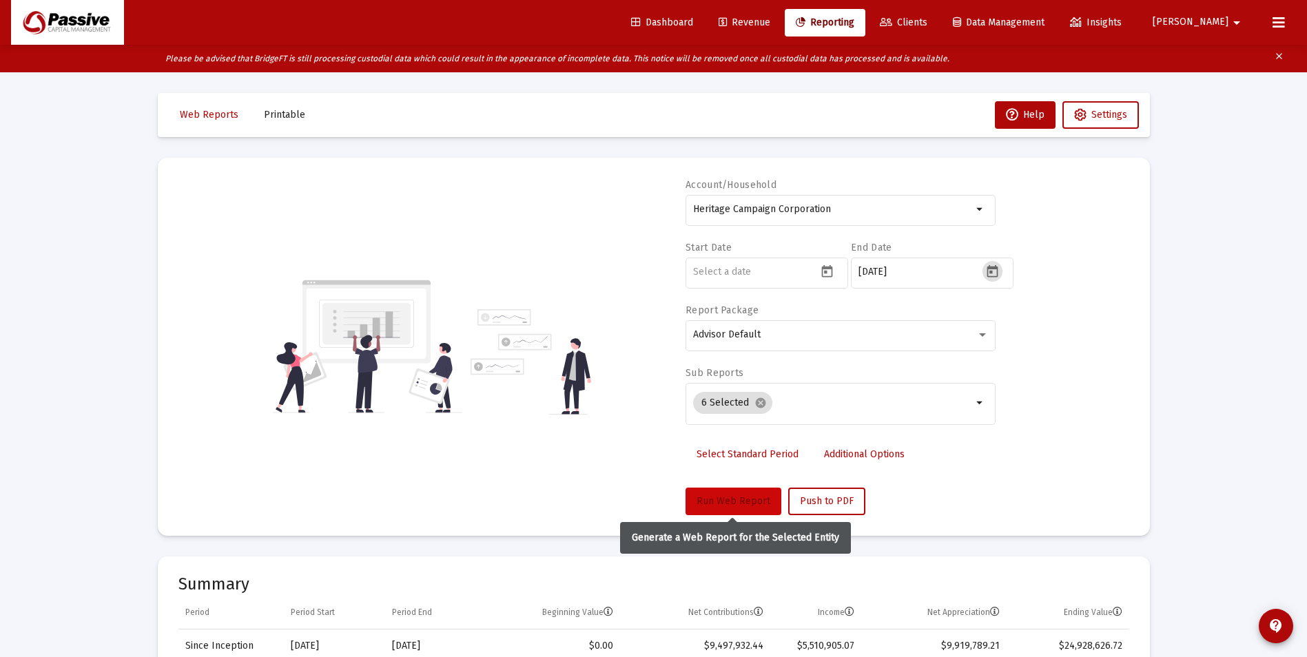
click at [755, 496] on span "Run Web Report" at bounding box center [734, 502] width 74 height 12
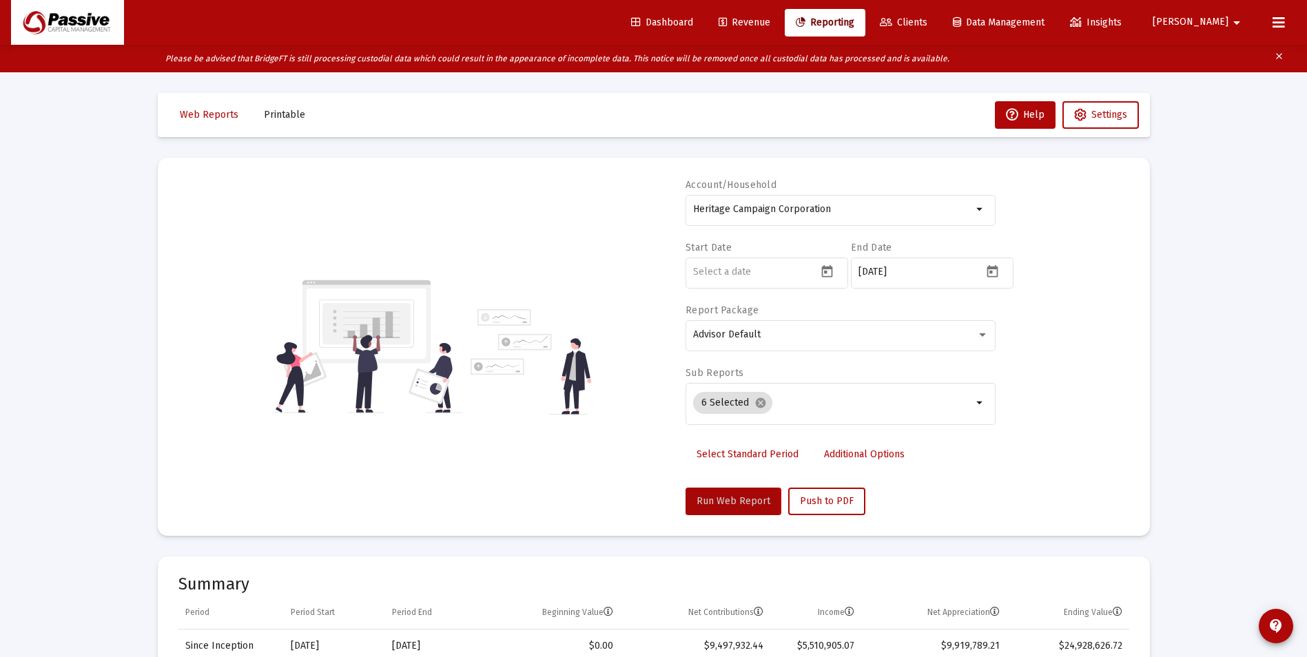
click at [719, 502] on span "Run Web Report" at bounding box center [734, 502] width 74 height 12
click at [727, 502] on span "Run Web Report" at bounding box center [734, 502] width 74 height 12
click at [782, 275] on input at bounding box center [755, 272] width 124 height 11
click at [824, 272] on icon "Open calendar" at bounding box center [827, 272] width 14 height 14
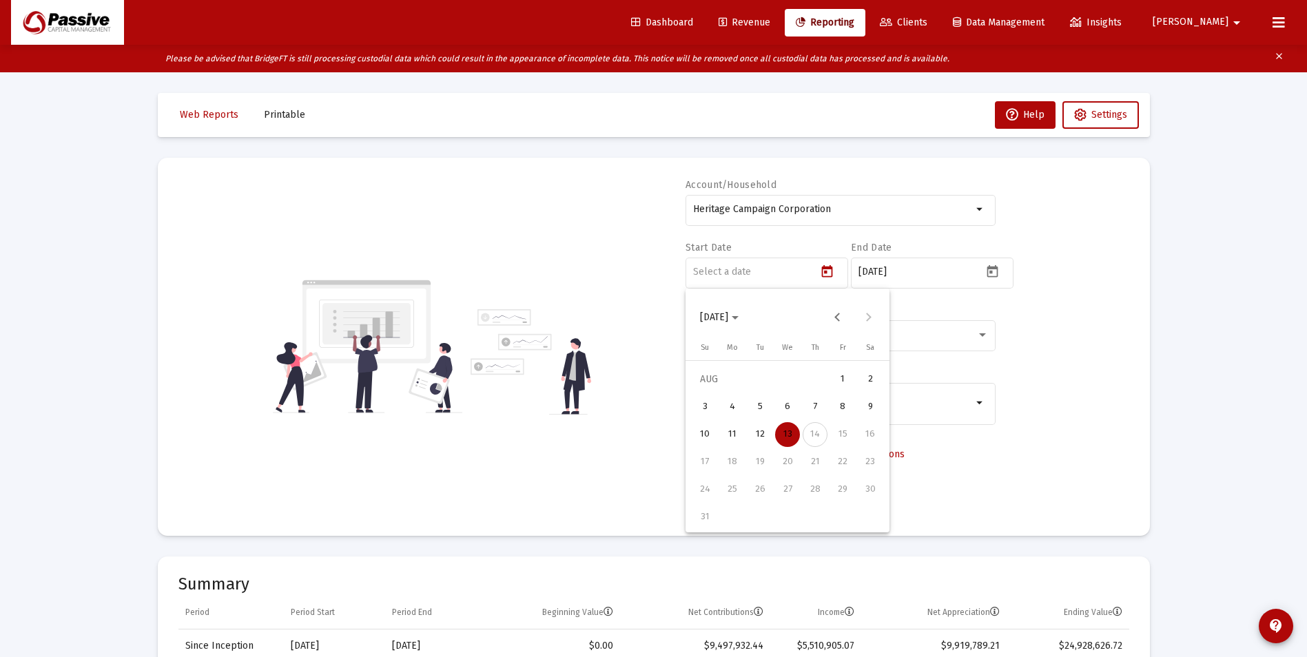
drag, startPoint x: 1250, startPoint y: 472, endPoint x: 1203, endPoint y: 440, distance: 57.5
click at [1249, 471] on div at bounding box center [653, 328] width 1307 height 657
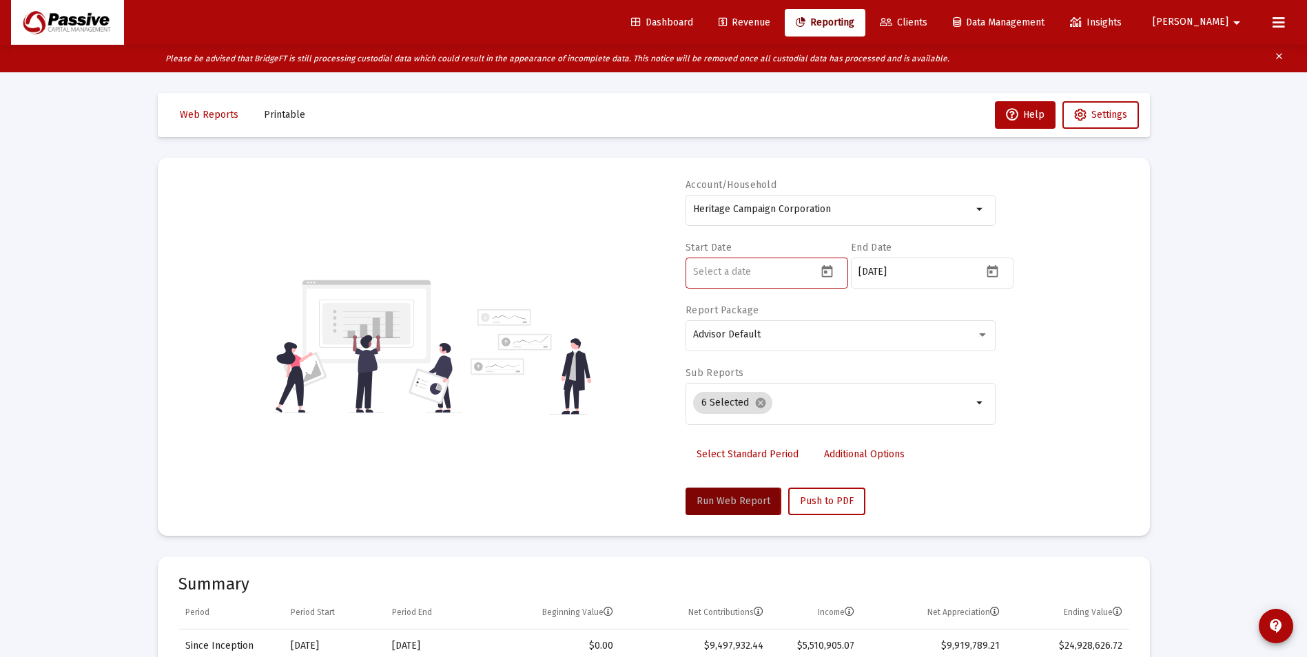
click at [798, 274] on input at bounding box center [755, 272] width 124 height 11
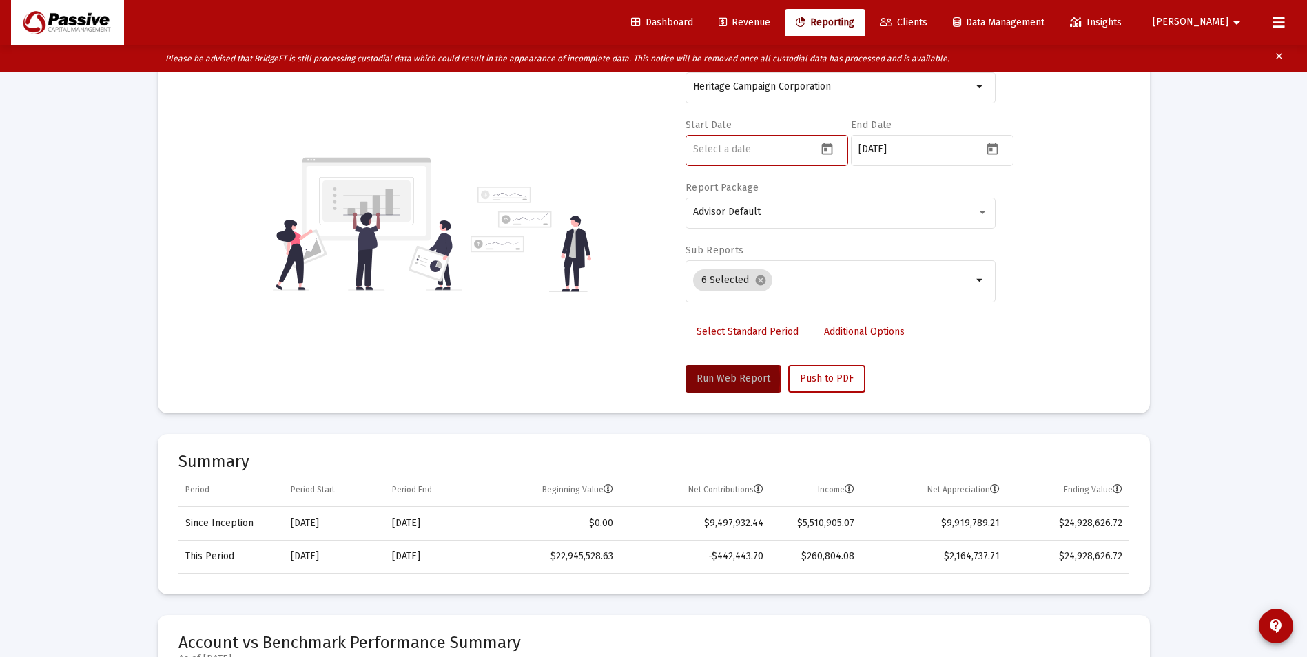
scroll to position [138, 0]
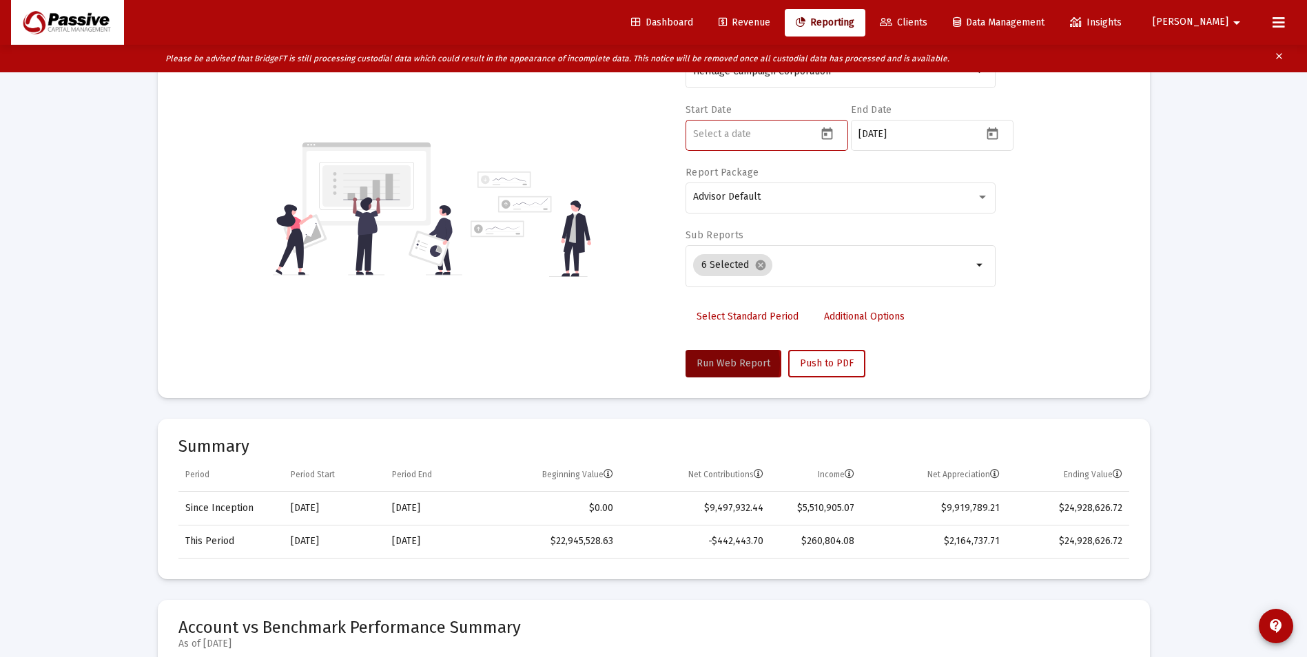
click at [827, 135] on icon "Open calendar" at bounding box center [826, 133] width 11 height 12
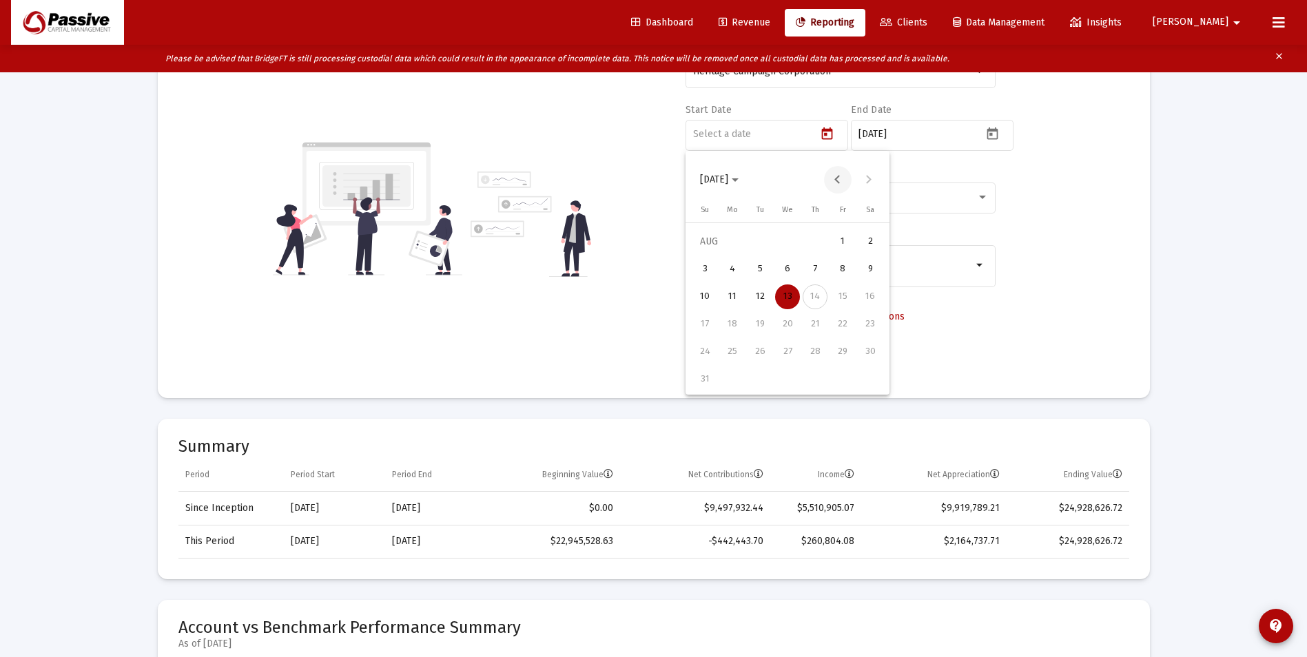
click at [841, 180] on button "Previous month" at bounding box center [838, 180] width 28 height 28
click at [739, 183] on span "[DATE]" at bounding box center [719, 180] width 39 height 12
click at [772, 305] on div "2015" at bounding box center [763, 305] width 43 height 25
click at [761, 272] on div "JUN" at bounding box center [763, 277] width 43 height 25
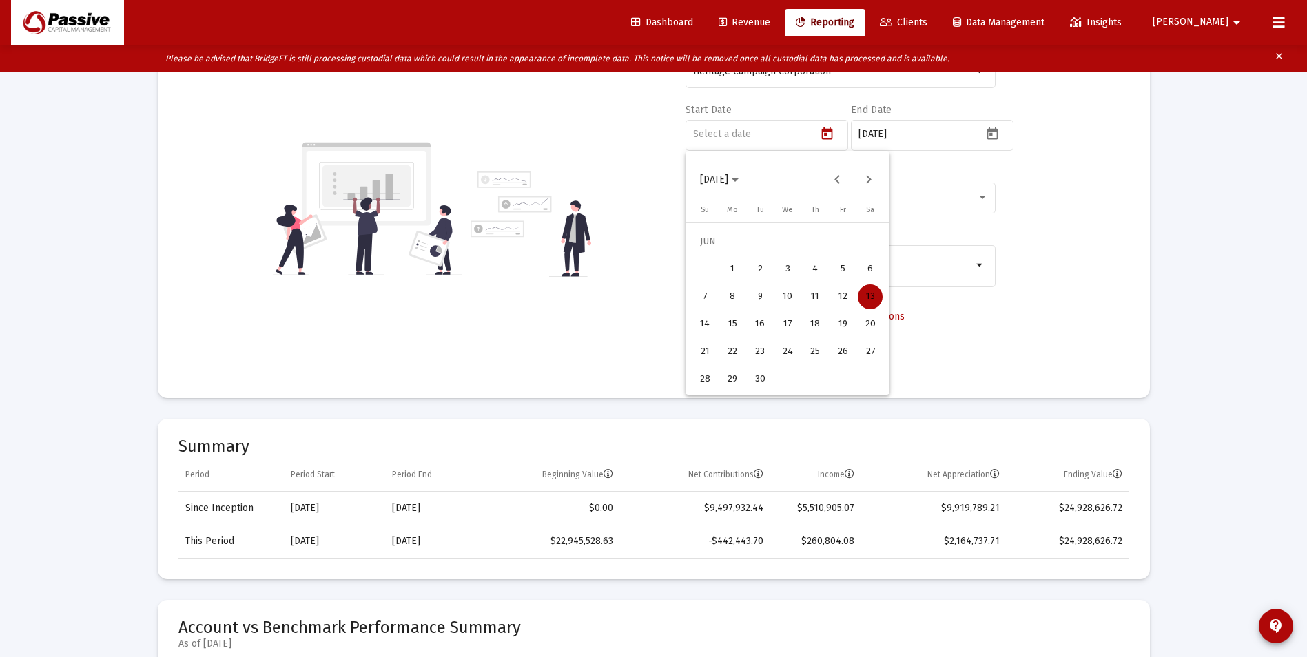
click at [757, 379] on div "30" at bounding box center [760, 379] width 25 height 25
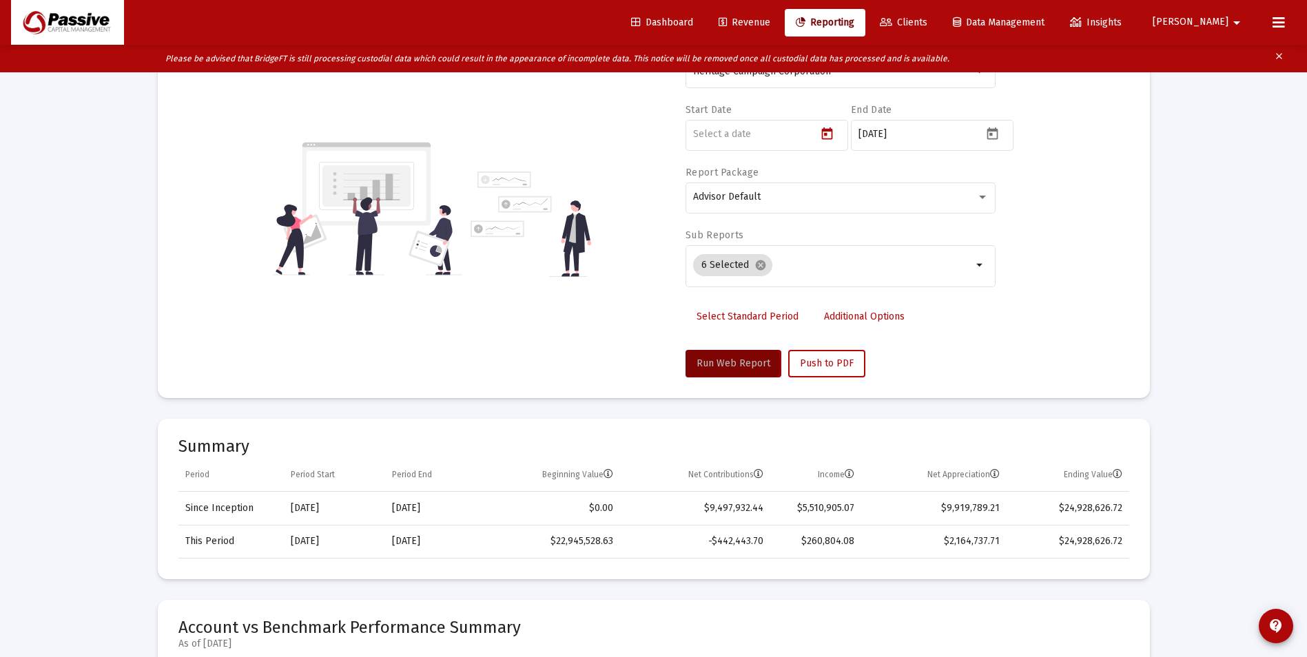
type input "[DATE]"
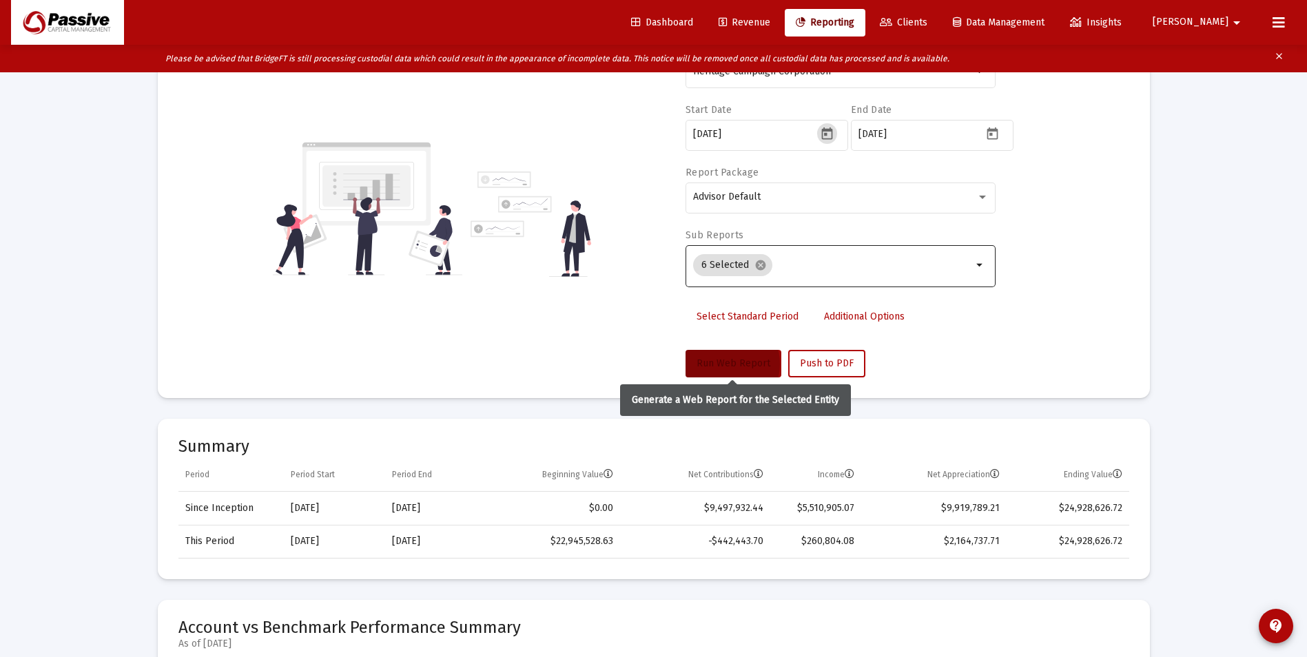
click at [731, 362] on span "Run Web Report" at bounding box center [734, 364] width 74 height 12
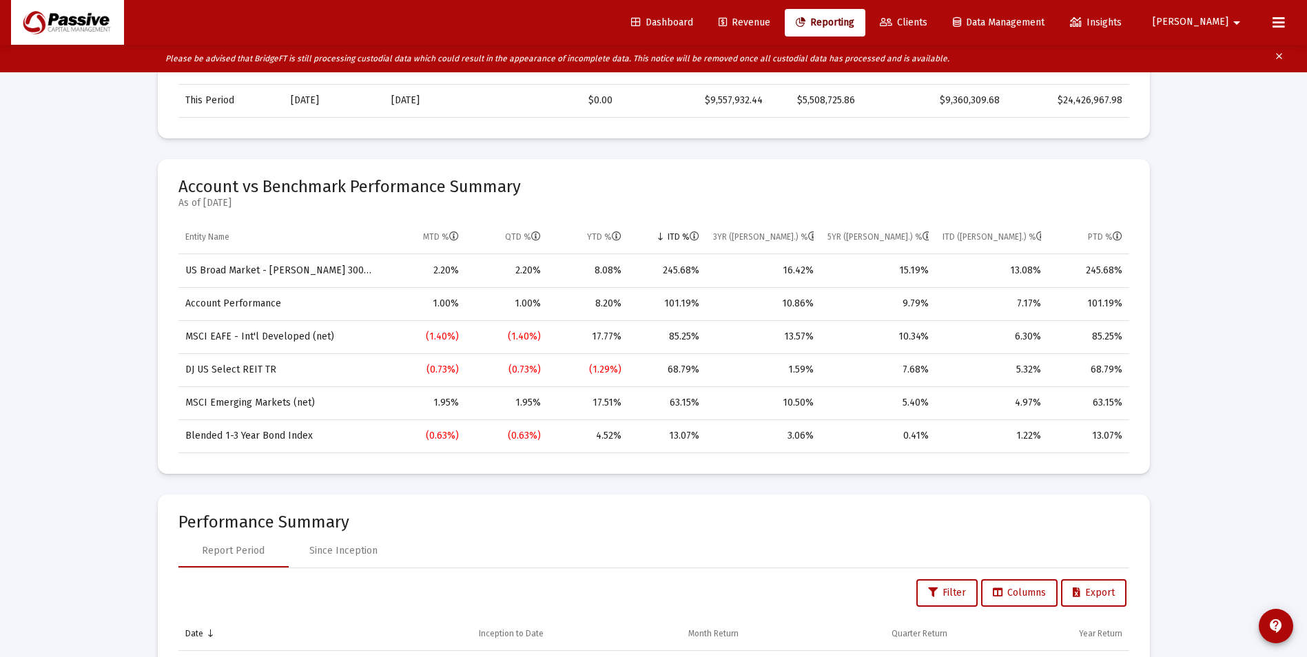
scroll to position [441, 0]
